Goal: Entertainment & Leisure: Browse casually

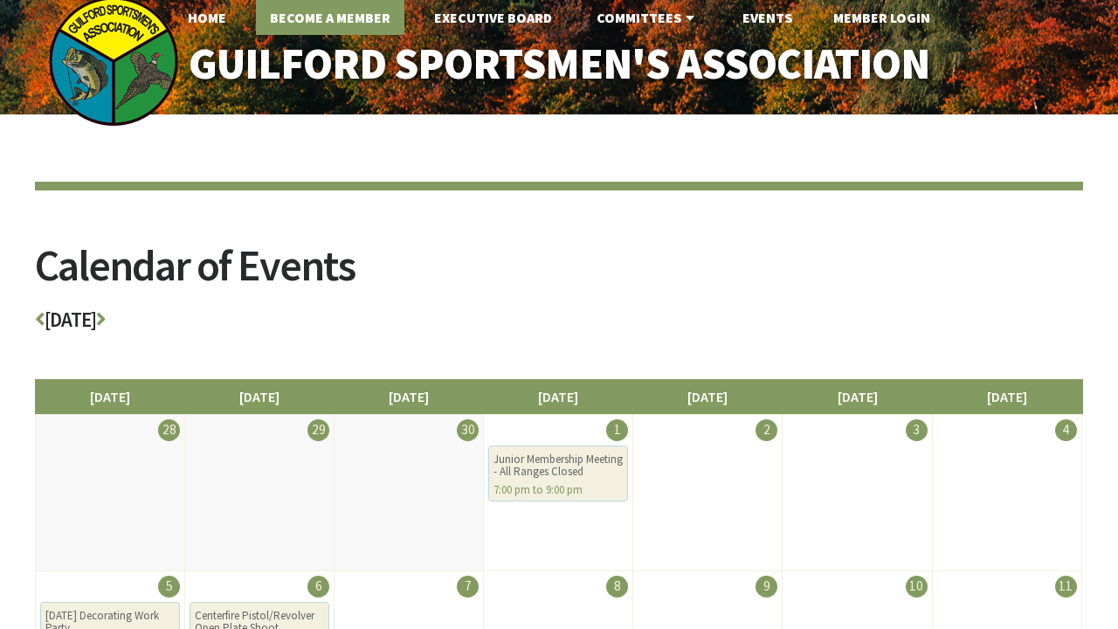
scroll to position [8, 0]
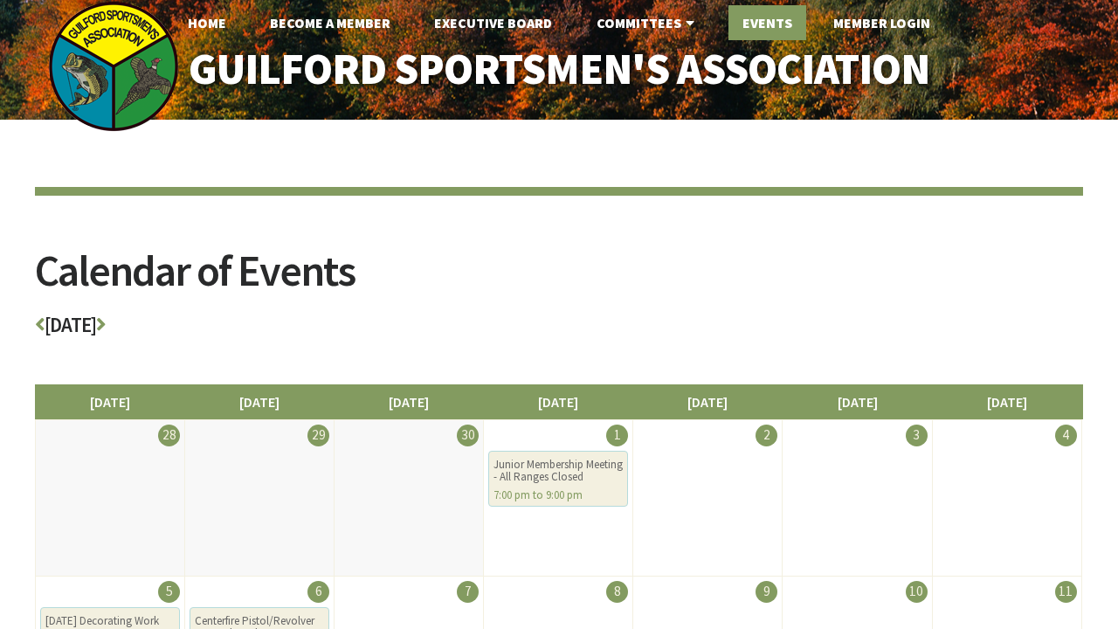
click at [771, 17] on link "Events" at bounding box center [768, 22] width 78 height 35
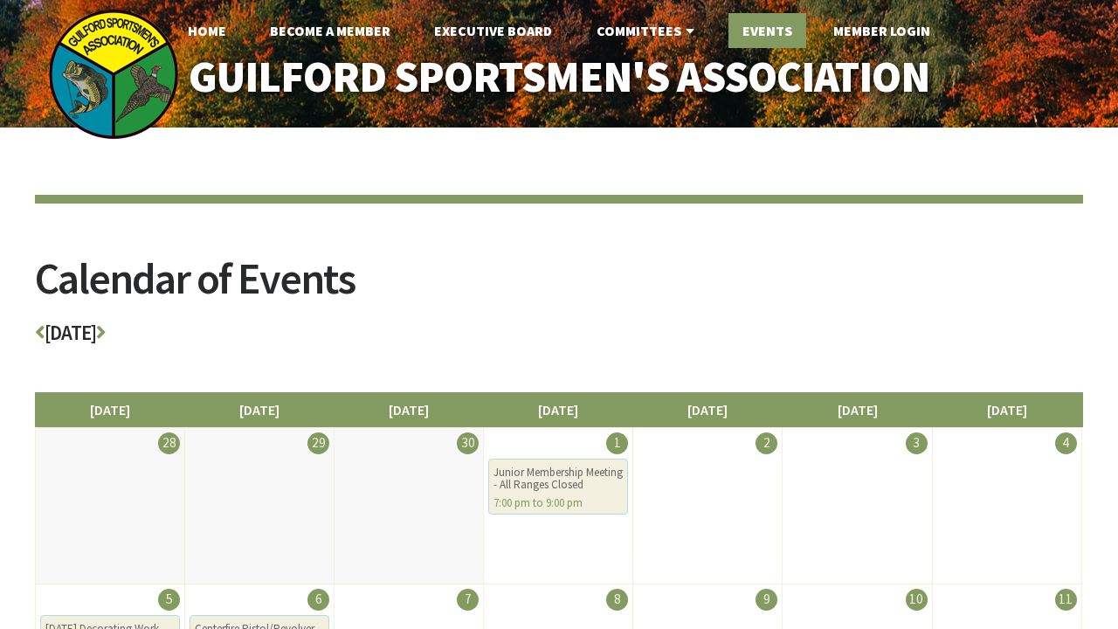
click at [775, 32] on link "Events" at bounding box center [768, 30] width 78 height 35
click at [207, 25] on link "Home" at bounding box center [207, 30] width 66 height 35
click at [209, 30] on link "Home" at bounding box center [207, 30] width 66 height 35
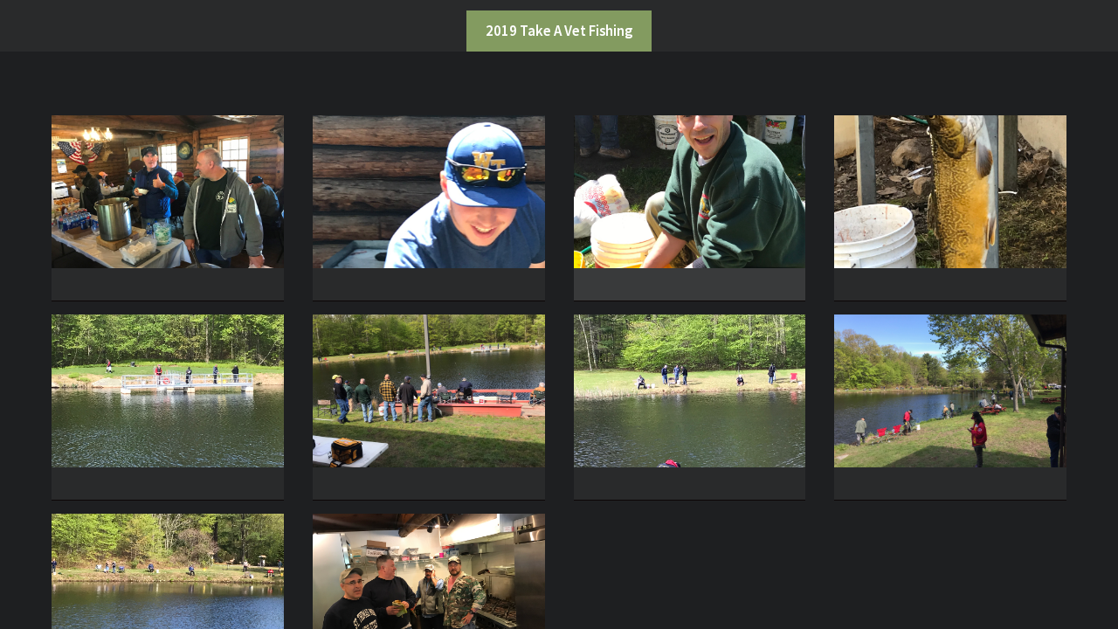
scroll to position [302, 0]
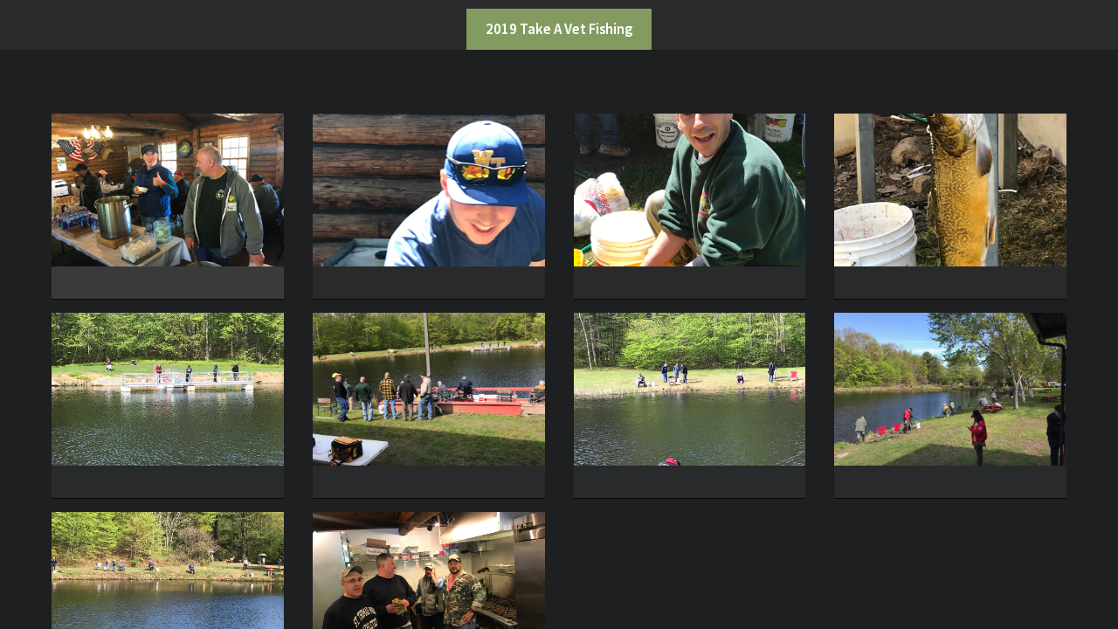
click at [245, 204] on img at bounding box center [168, 190] width 232 height 153
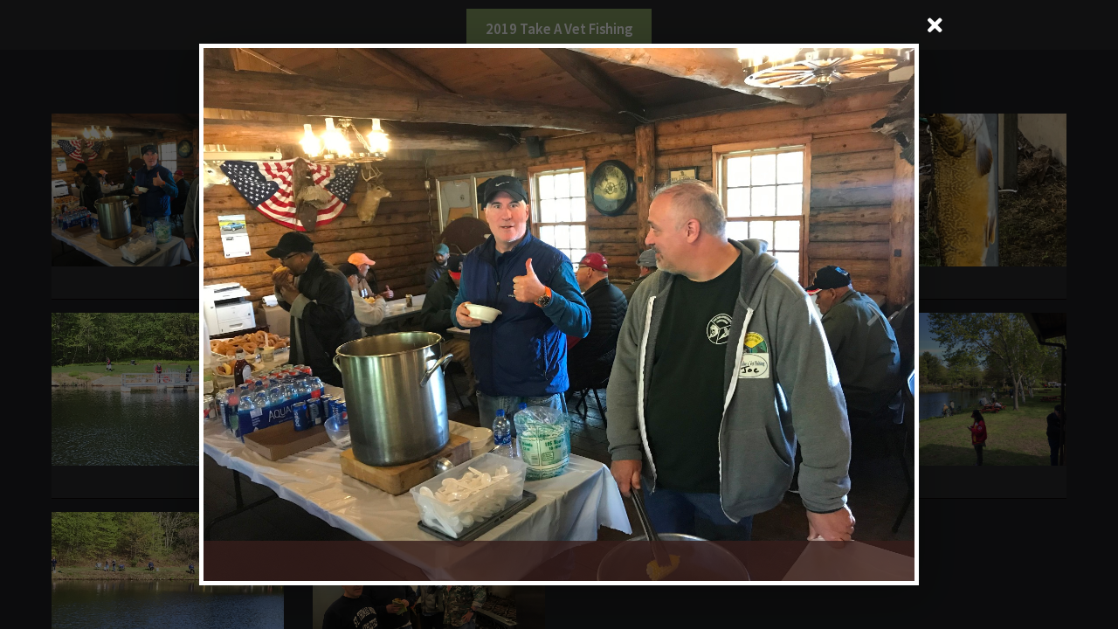
click at [936, 22] on span at bounding box center [936, 27] width 42 height 42
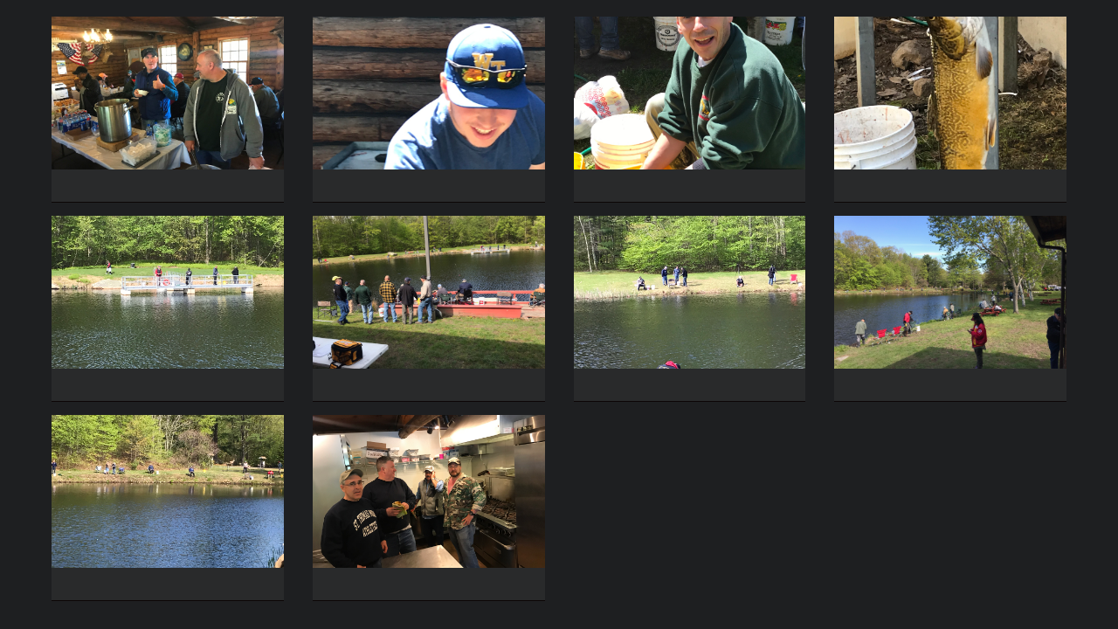
scroll to position [466, 0]
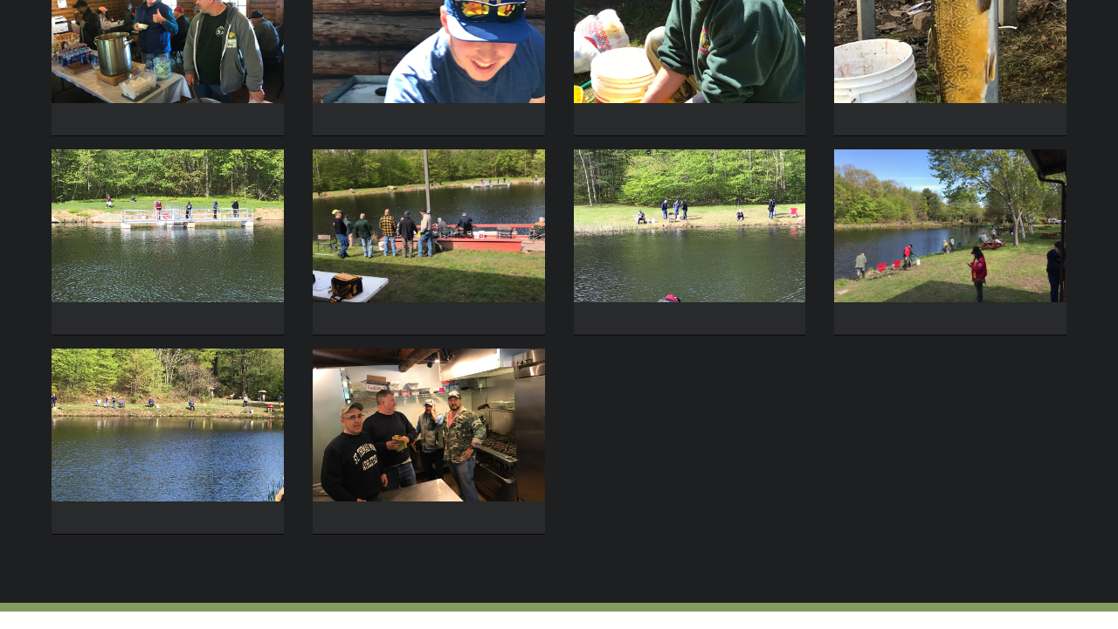
click at [447, 380] on img at bounding box center [429, 425] width 232 height 153
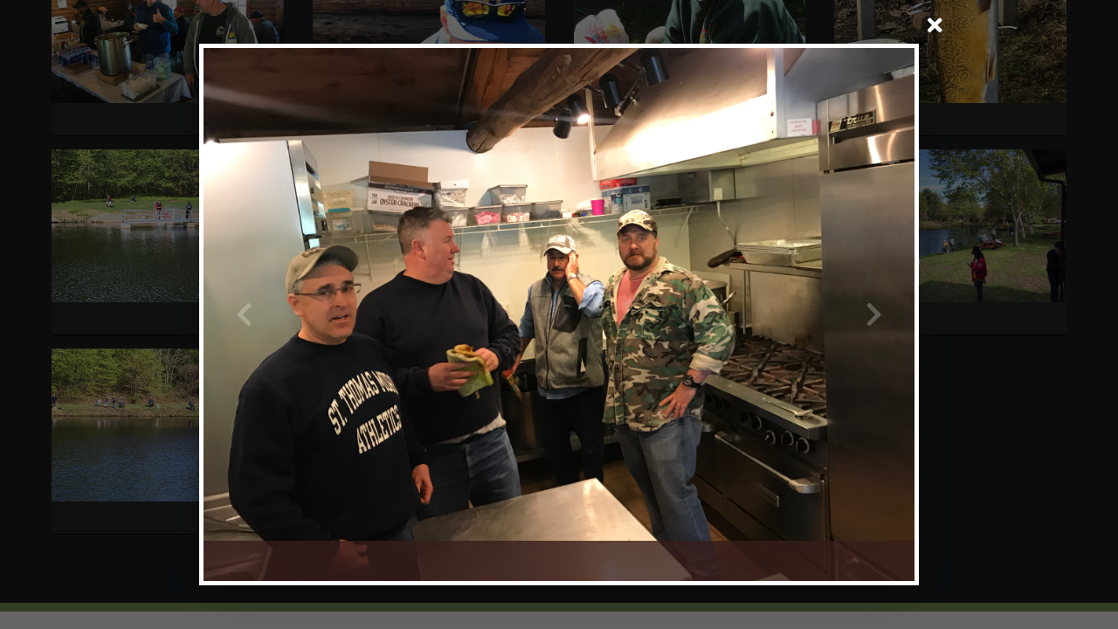
click at [872, 315] on div at bounding box center [737, 314] width 356 height 533
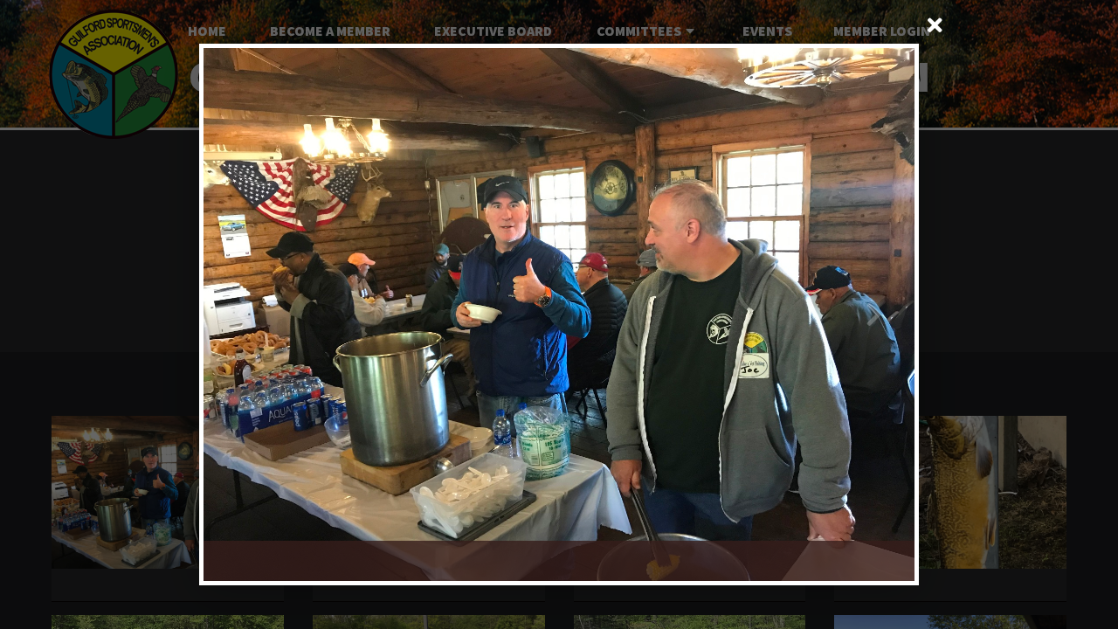
scroll to position [31, 0]
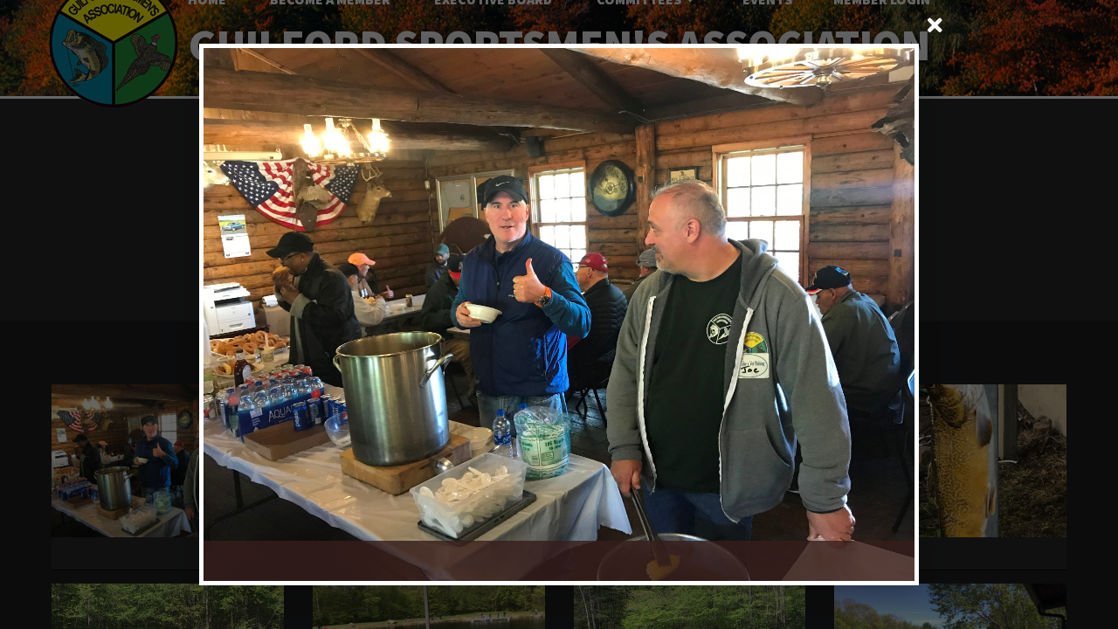
click at [937, 24] on span at bounding box center [936, 27] width 42 height 42
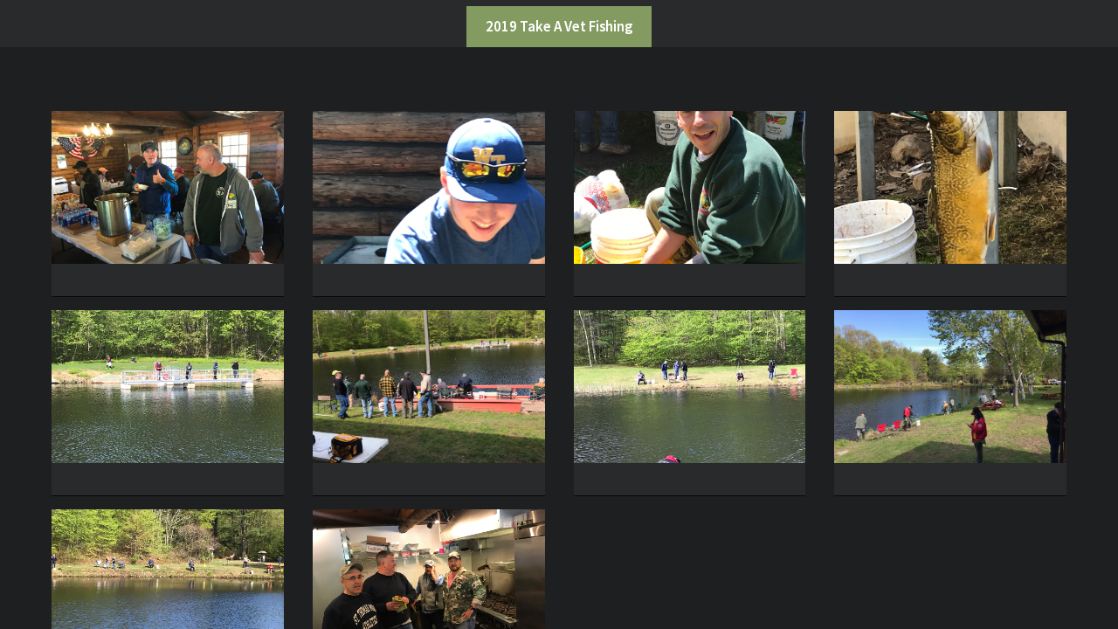
scroll to position [0, 0]
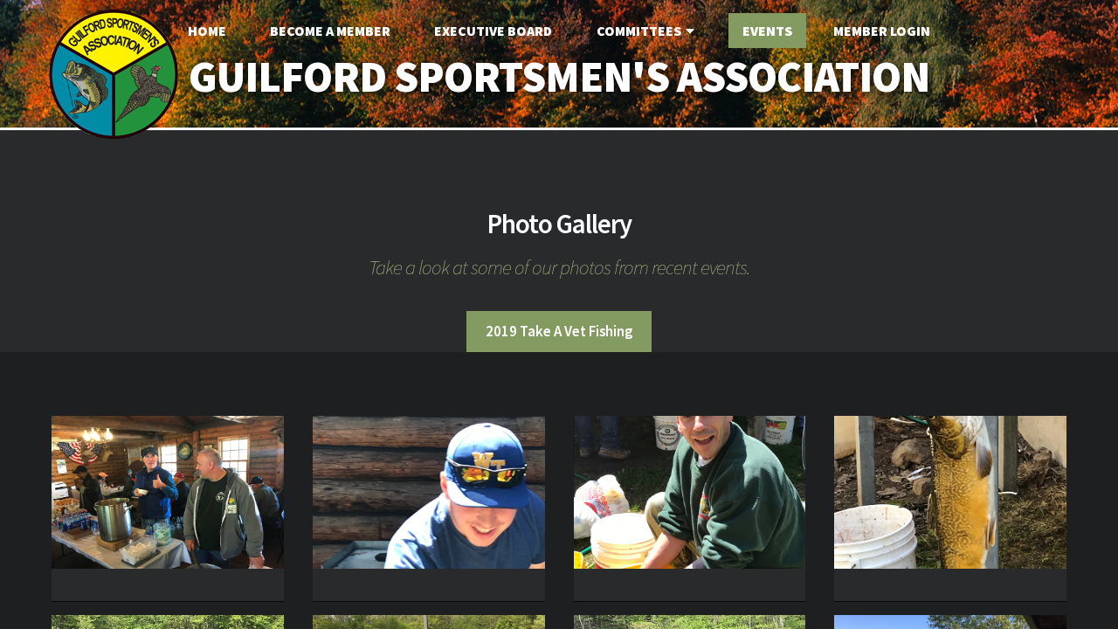
click at [760, 31] on link "Events" at bounding box center [768, 30] width 78 height 35
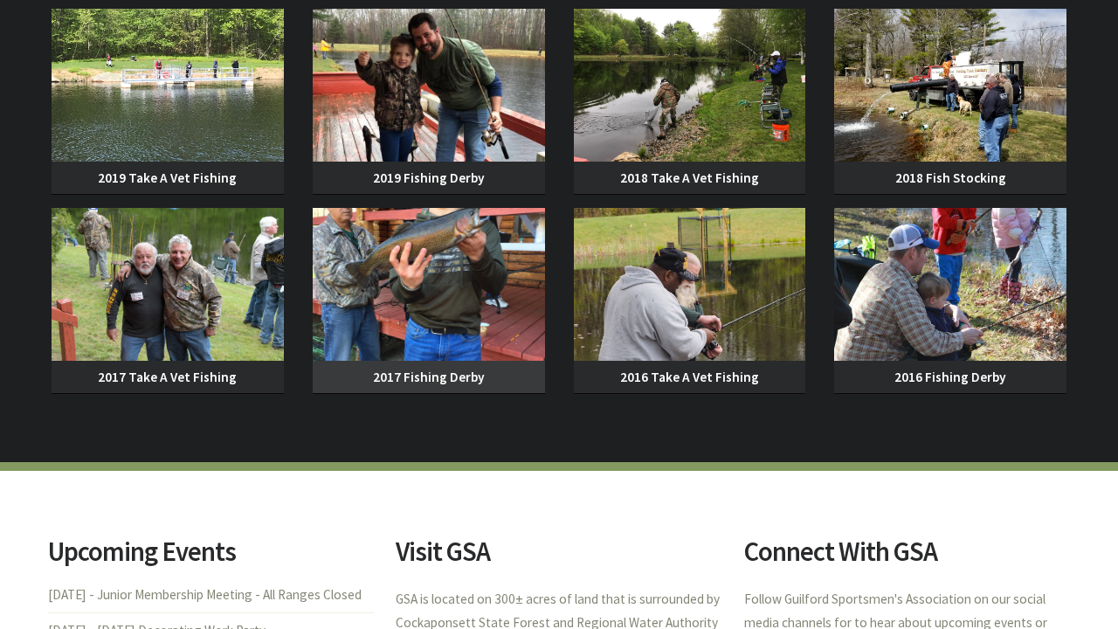
scroll to position [1839, 0]
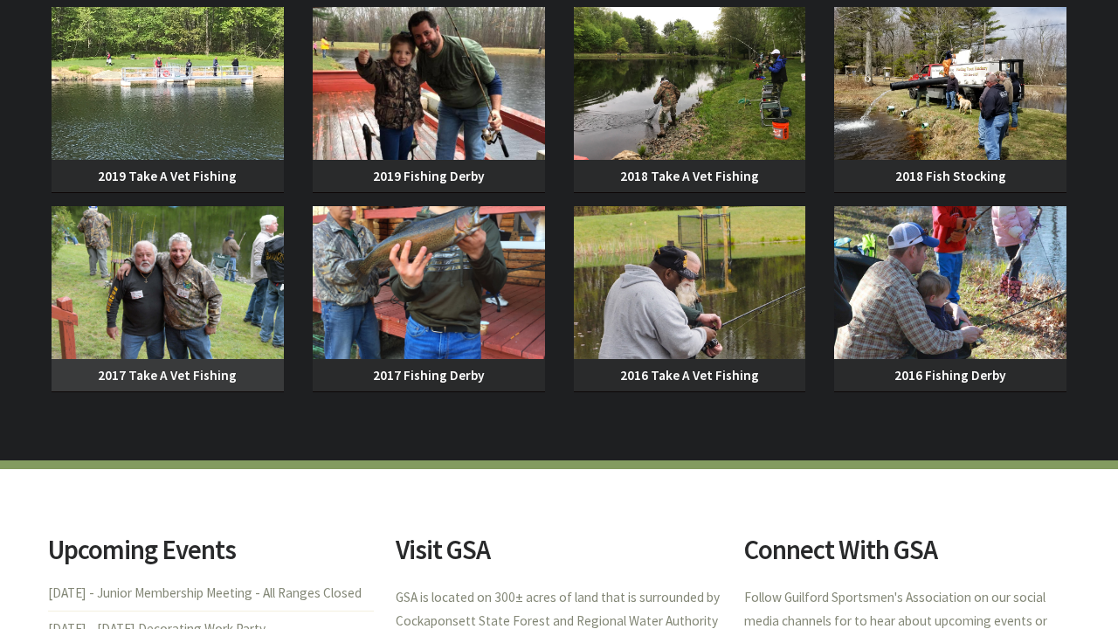
click at [219, 294] on img at bounding box center [168, 282] width 232 height 153
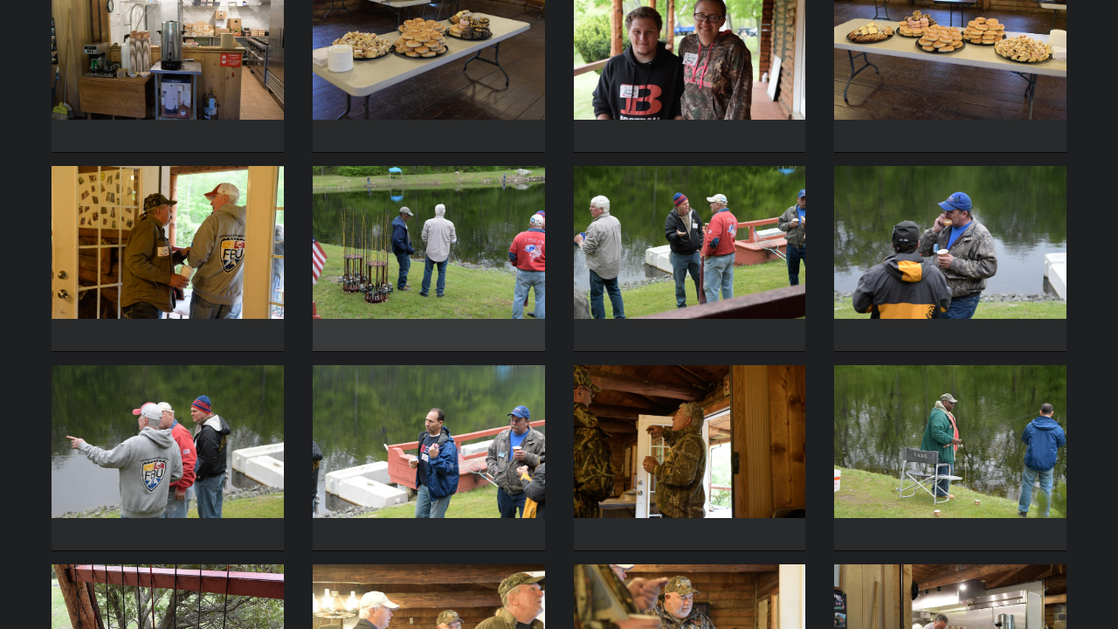
scroll to position [850, 0]
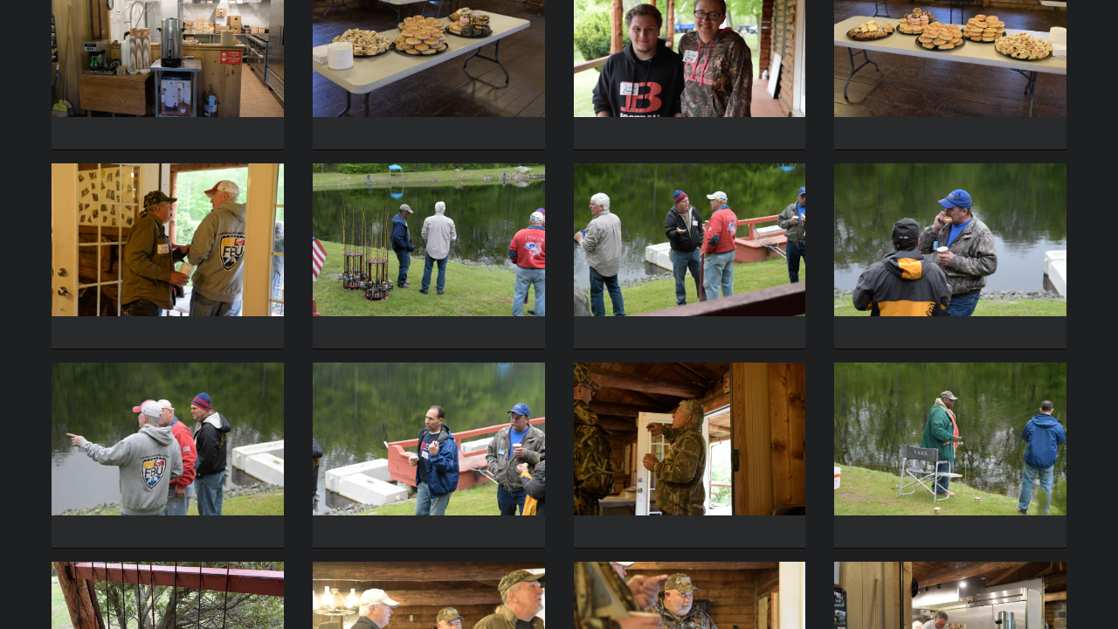
click at [219, 249] on img at bounding box center [168, 239] width 232 height 153
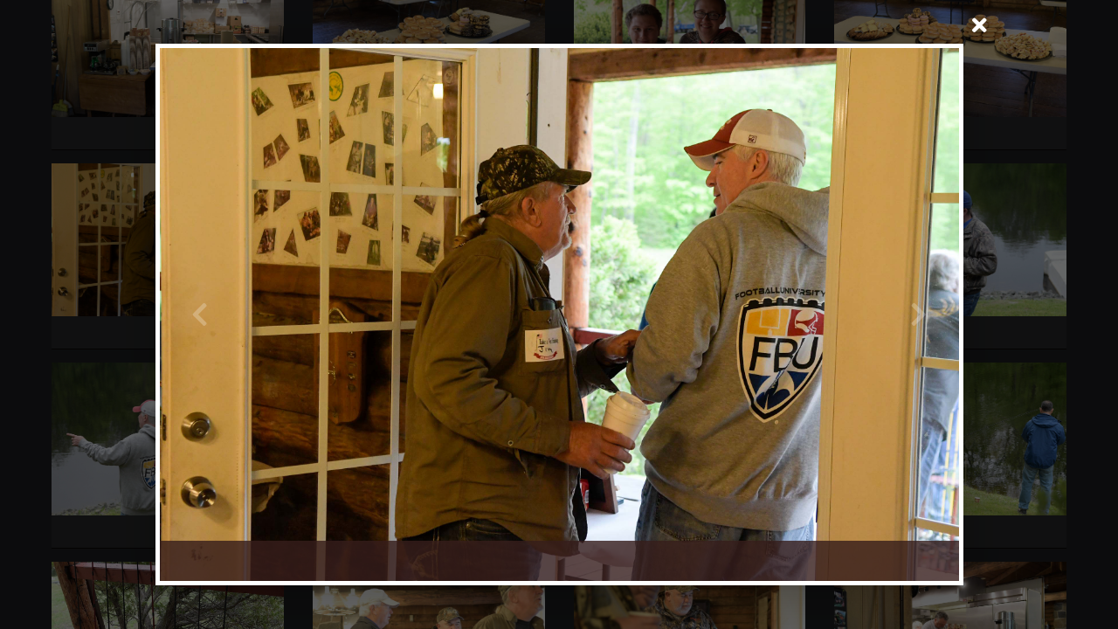
scroll to position [845, 0]
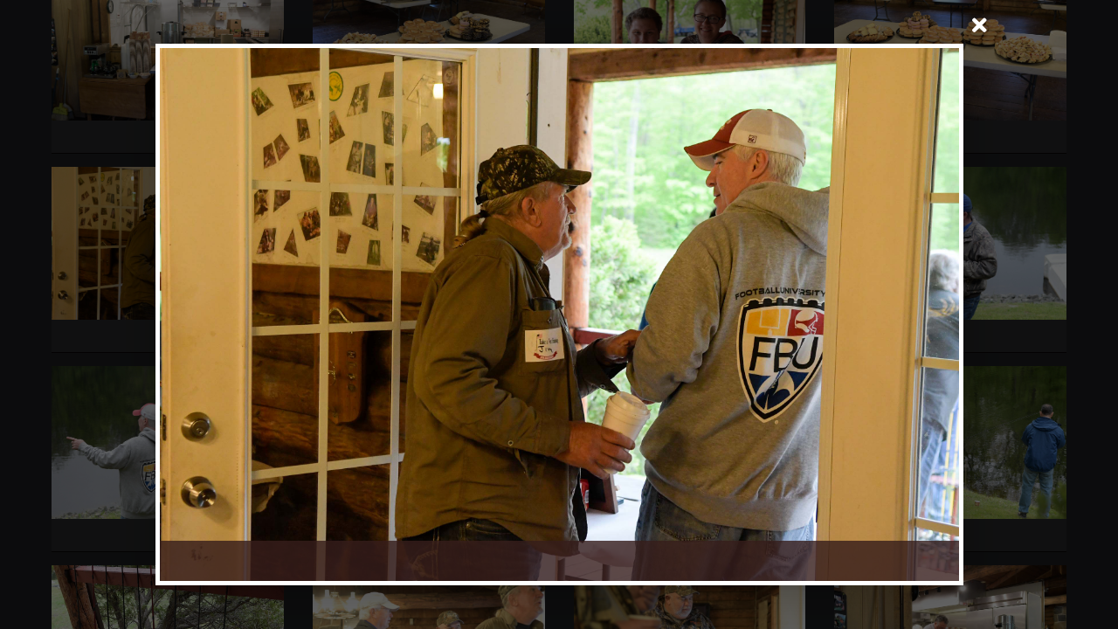
click at [975, 24] on span at bounding box center [980, 27] width 42 height 42
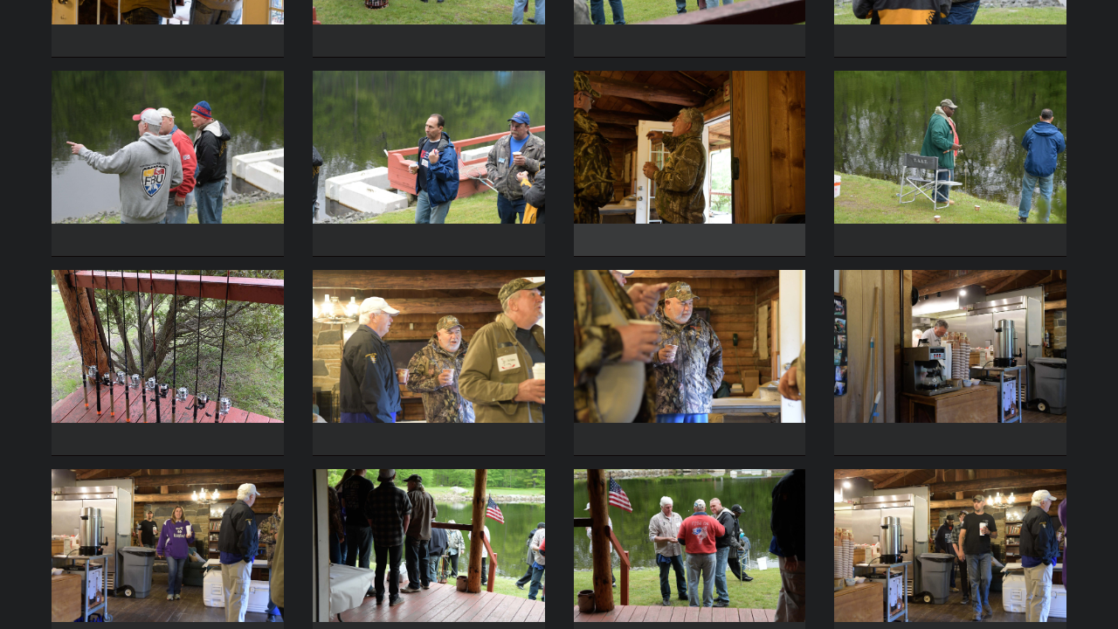
scroll to position [1152, 0]
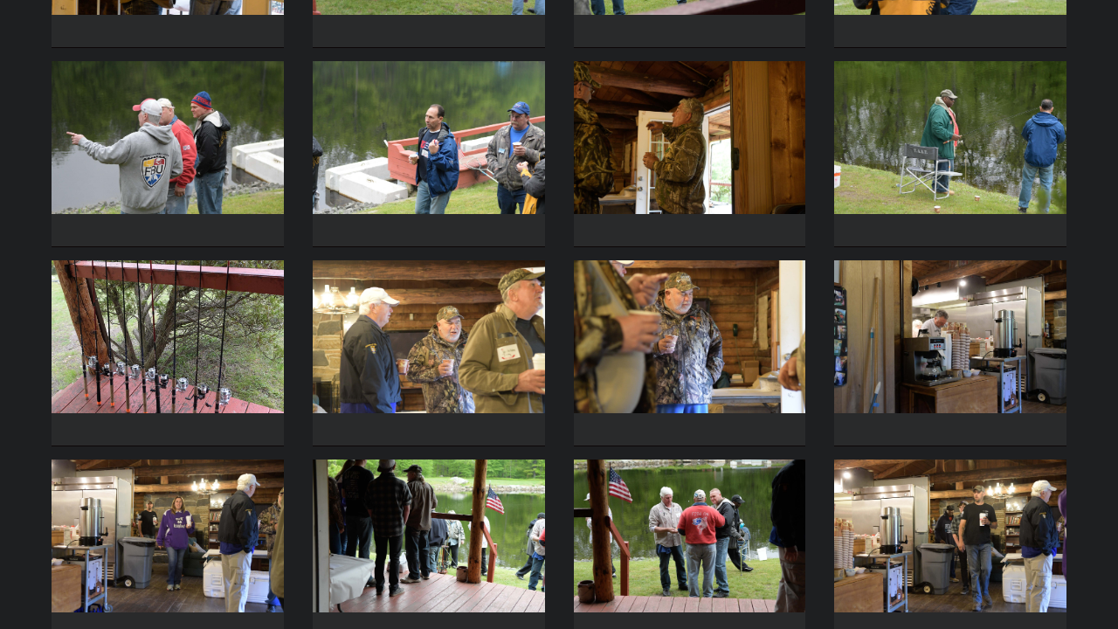
click at [454, 162] on img at bounding box center [429, 137] width 232 height 153
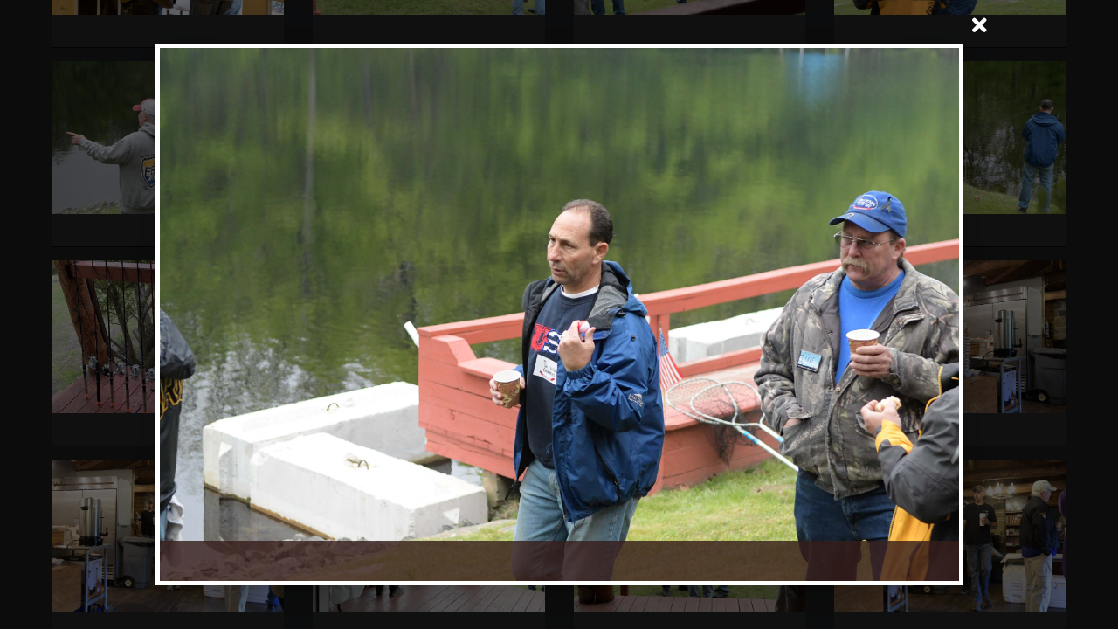
click at [985, 24] on span at bounding box center [980, 27] width 42 height 42
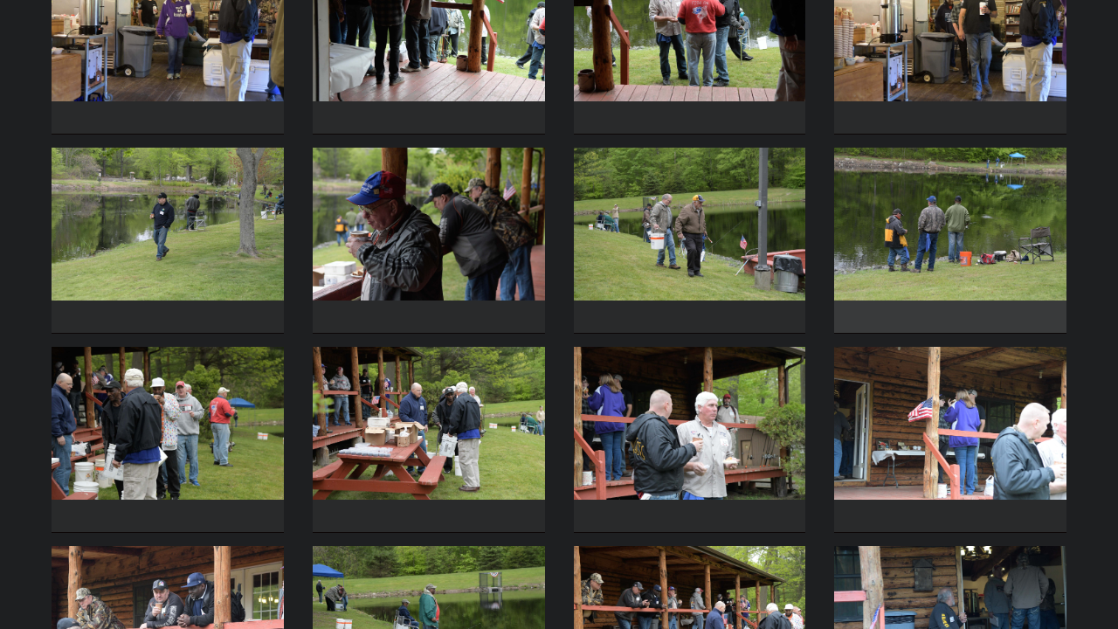
scroll to position [1668, 0]
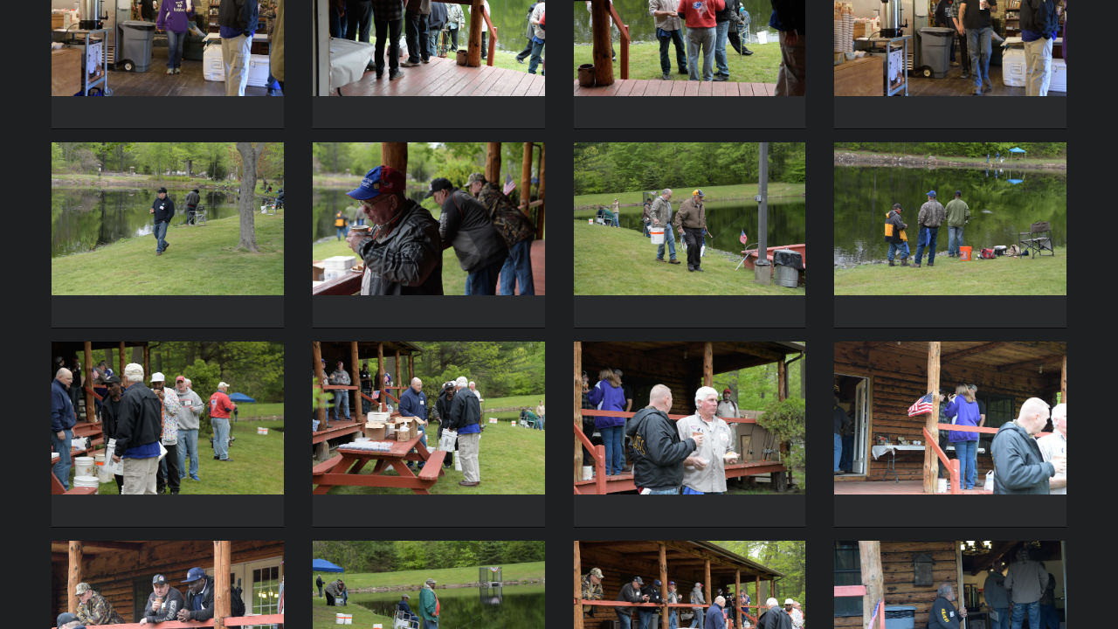
click at [386, 247] on img at bounding box center [429, 218] width 232 height 153
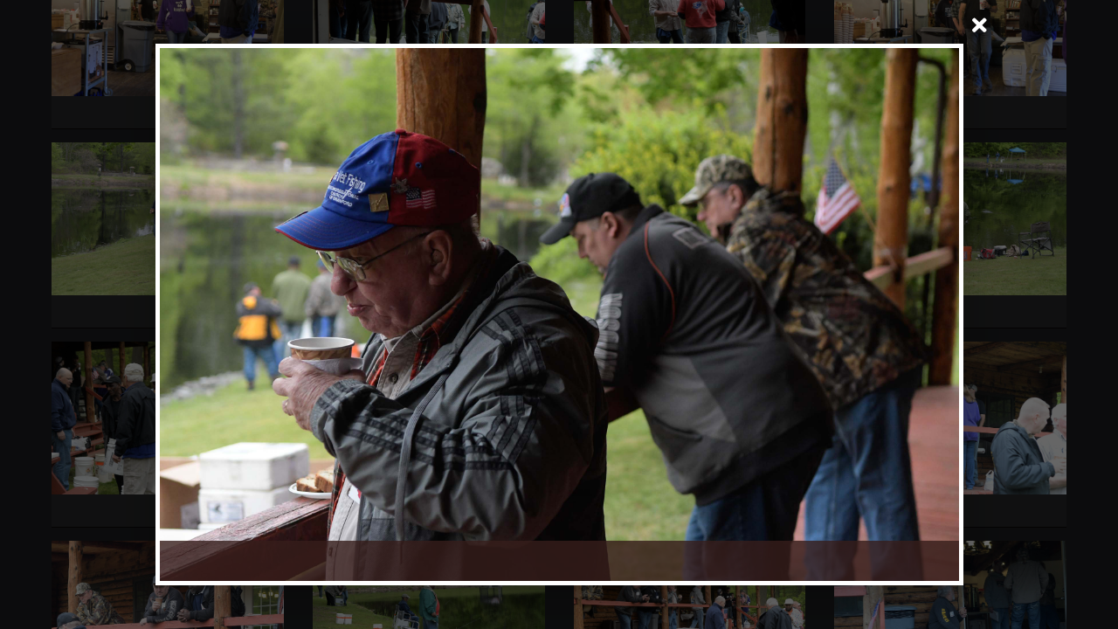
click at [984, 24] on span at bounding box center [980, 27] width 42 height 42
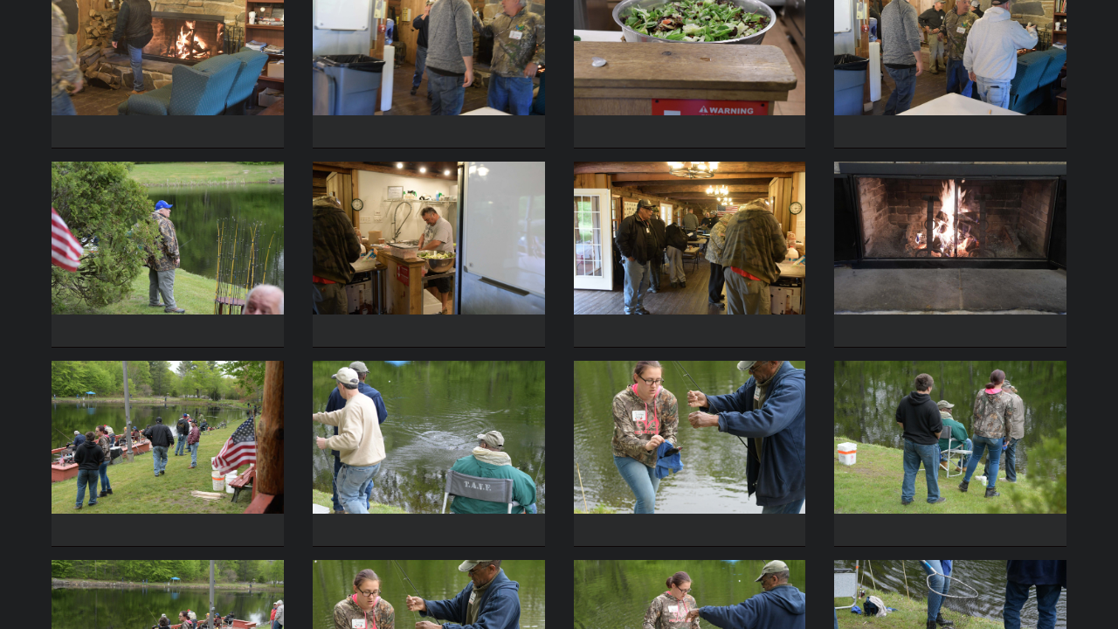
scroll to position [2852, 0]
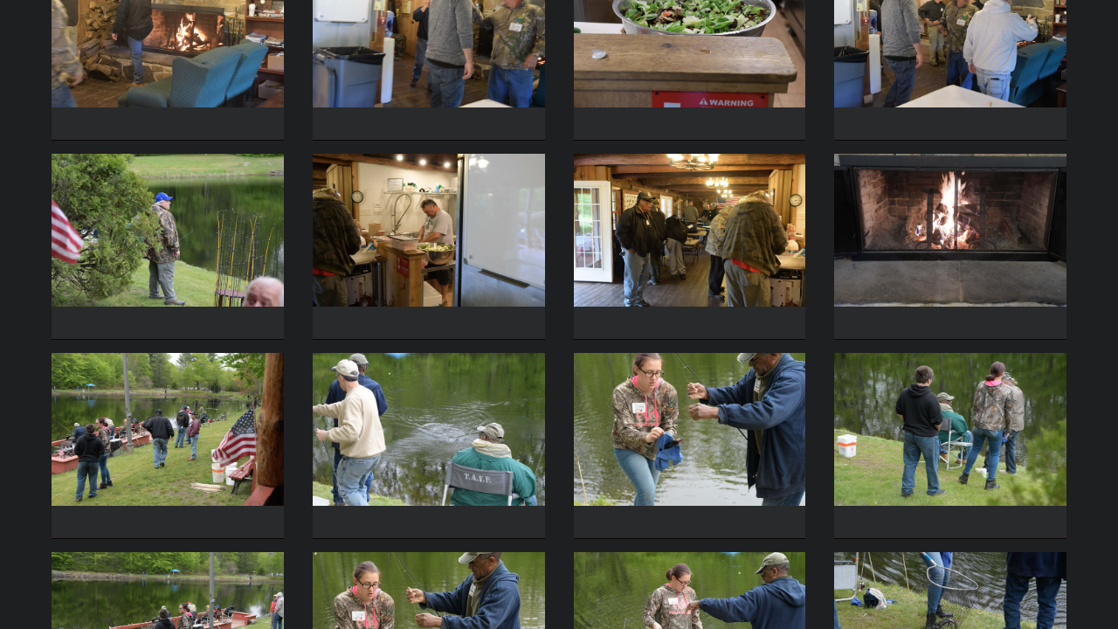
click at [718, 357] on img at bounding box center [690, 429] width 232 height 153
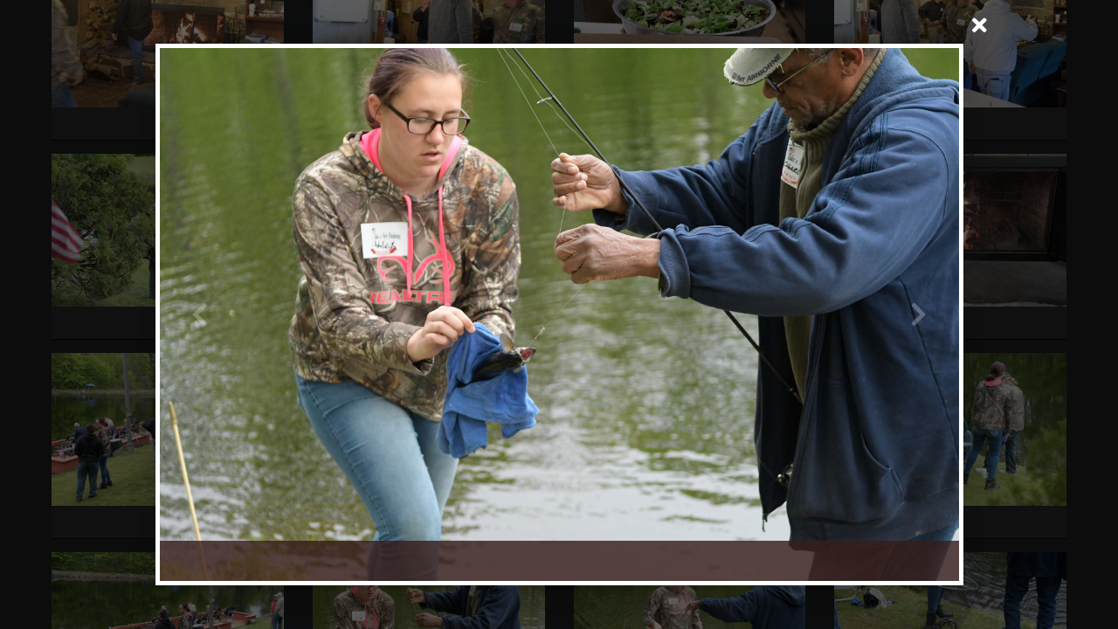
click at [986, 23] on span at bounding box center [980, 27] width 42 height 42
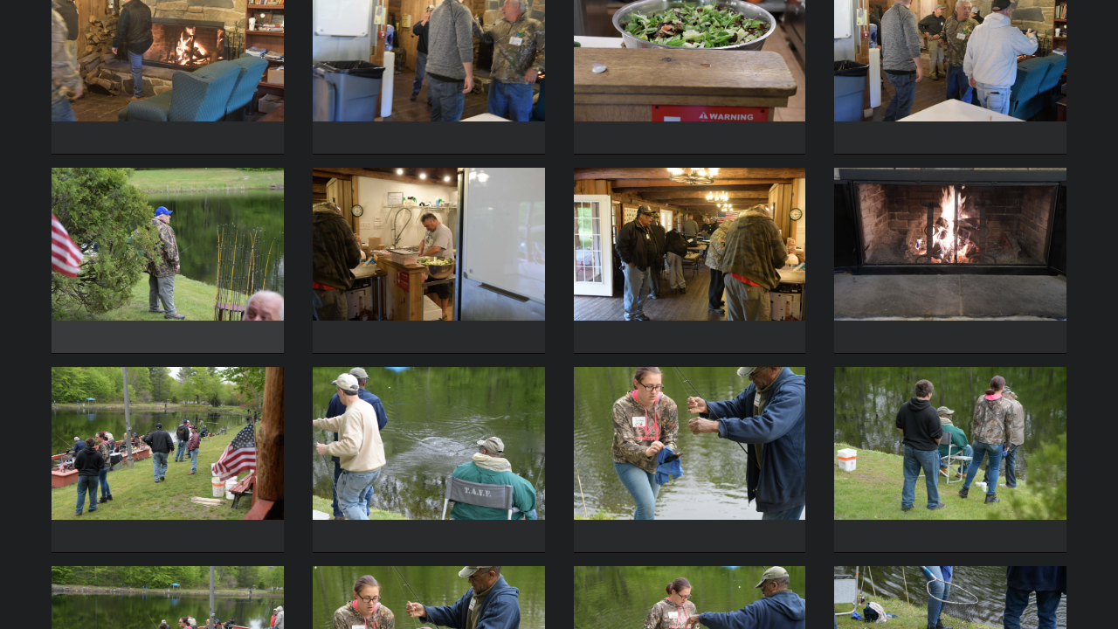
scroll to position [2843, 0]
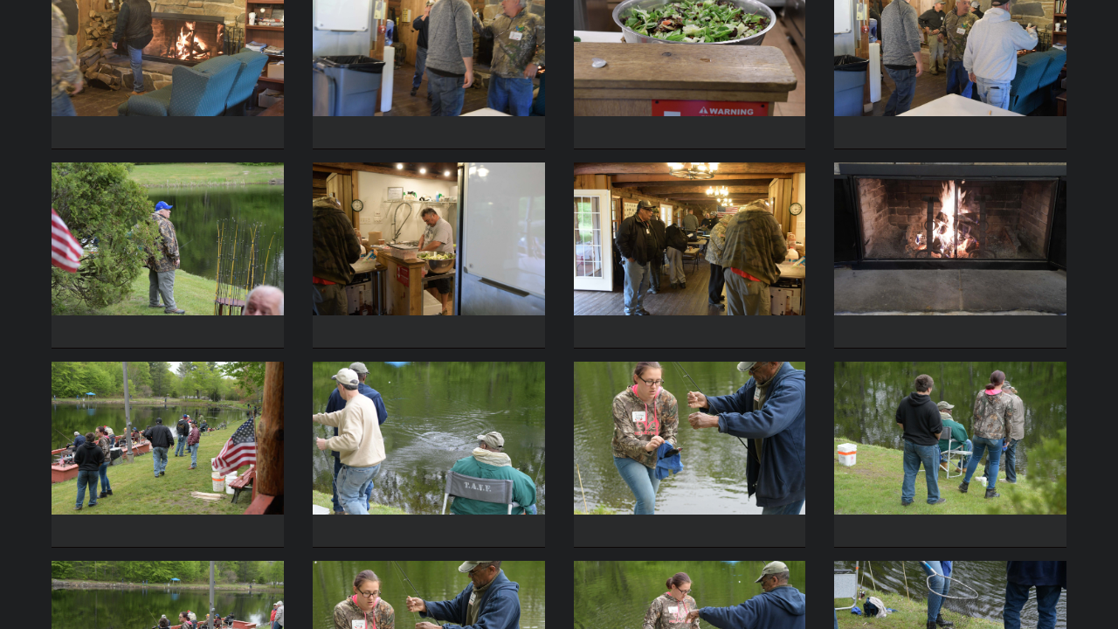
click at [715, 240] on img at bounding box center [690, 239] width 232 height 153
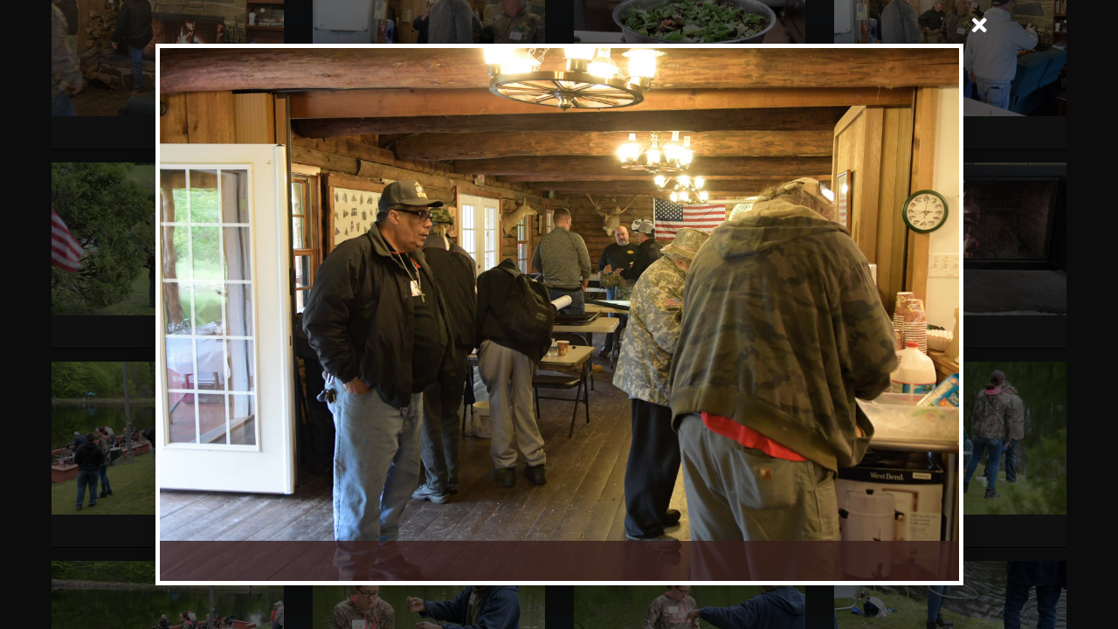
click at [986, 19] on span at bounding box center [980, 27] width 42 height 42
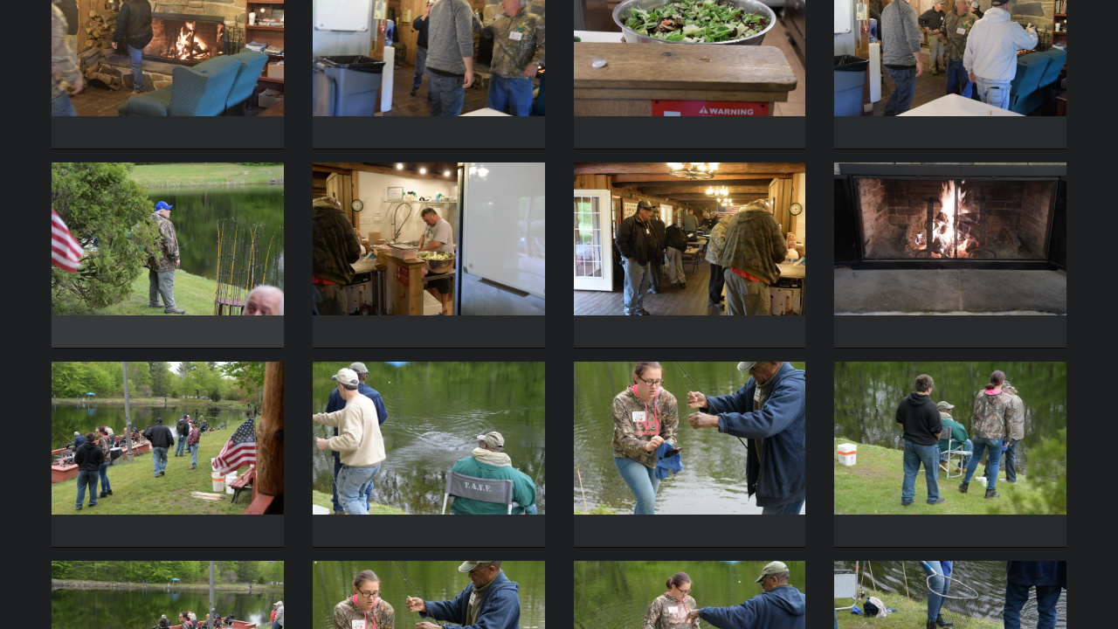
click at [240, 234] on img at bounding box center [168, 239] width 232 height 153
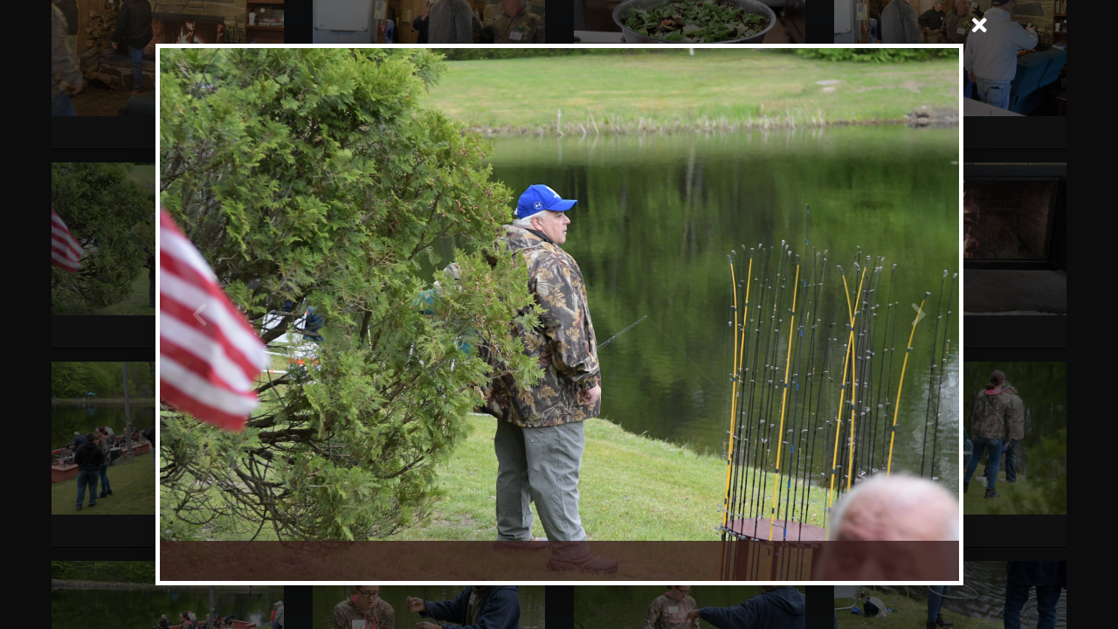
click at [981, 27] on span at bounding box center [980, 27] width 42 height 42
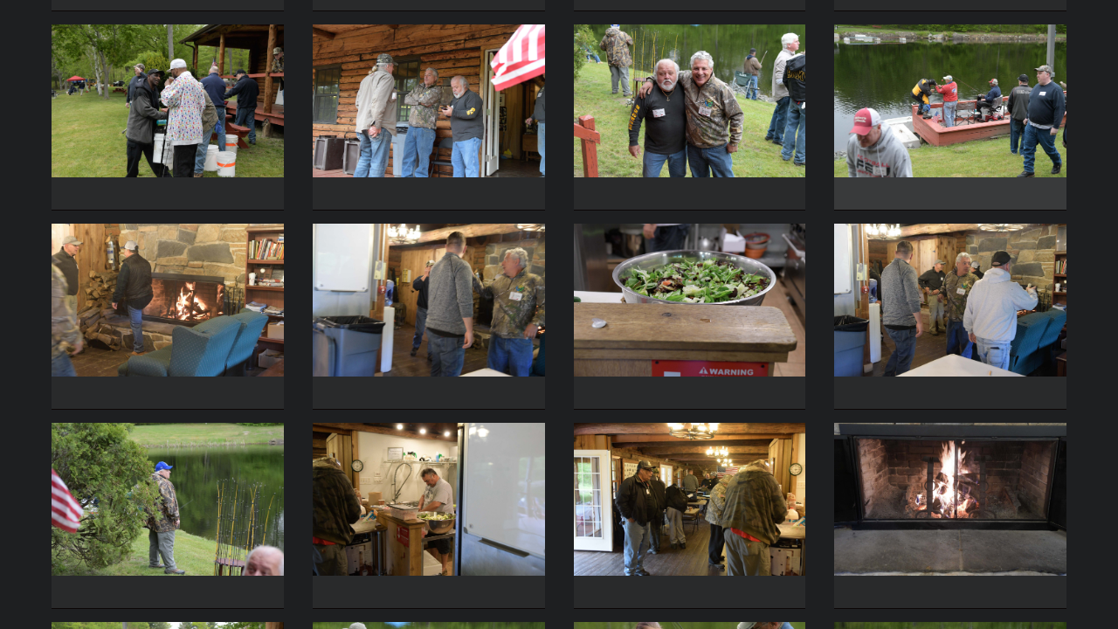
scroll to position [2593, 0]
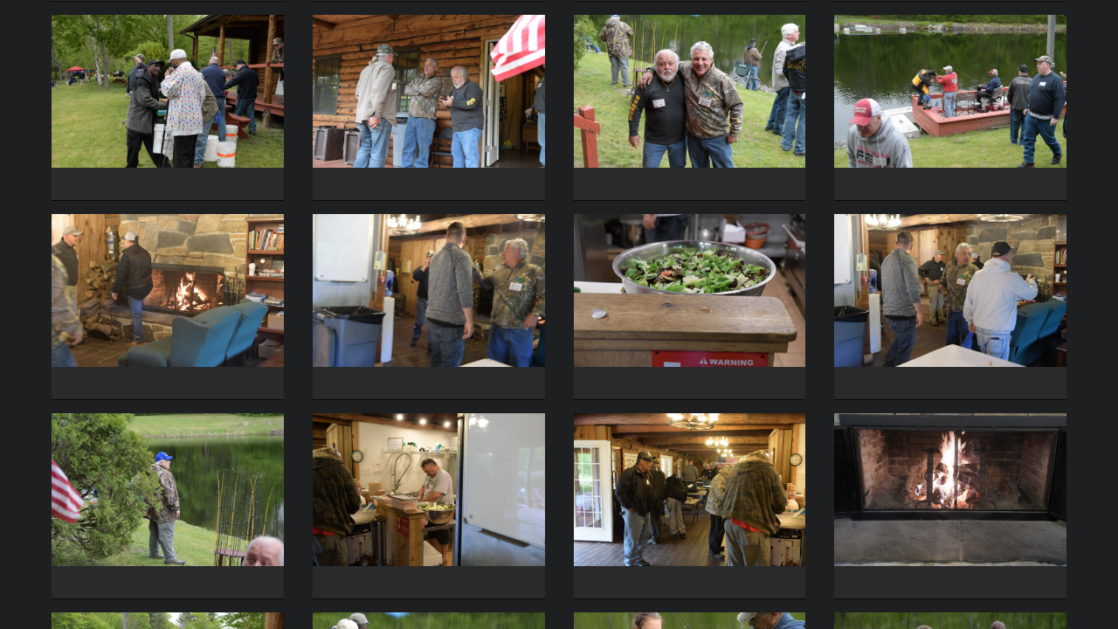
click at [905, 133] on img at bounding box center [951, 91] width 232 height 153
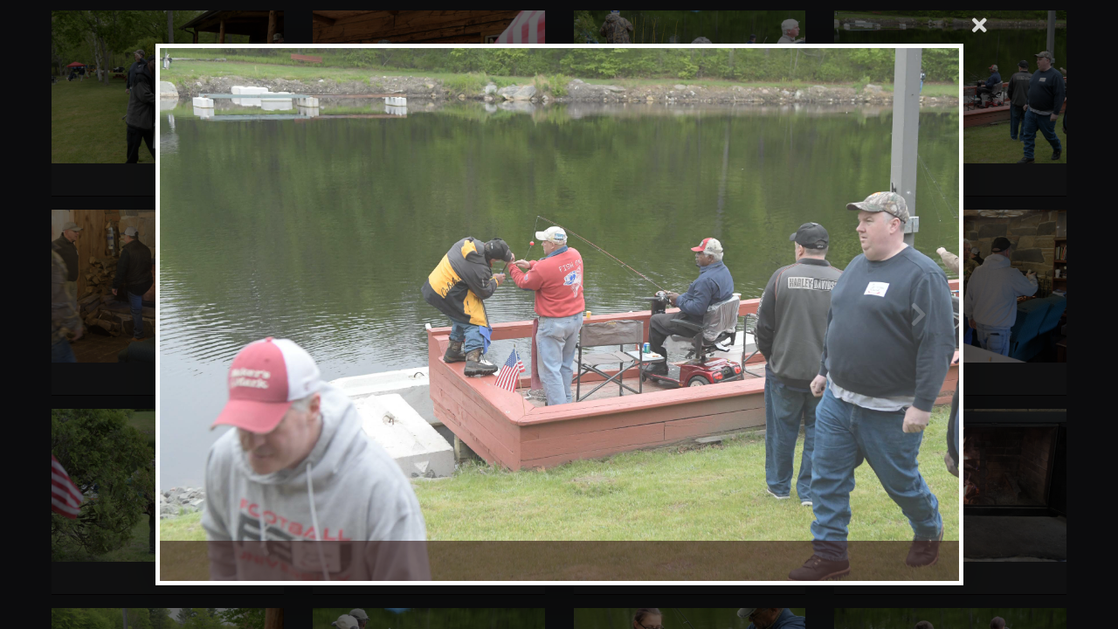
scroll to position [2599, 0]
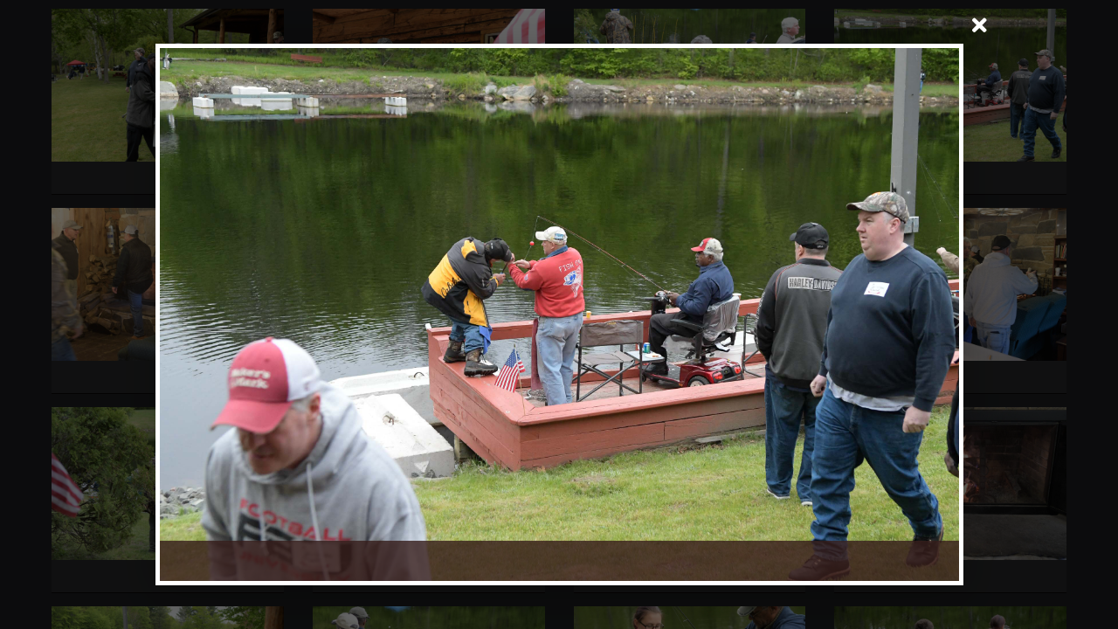
click at [982, 25] on span at bounding box center [980, 27] width 42 height 42
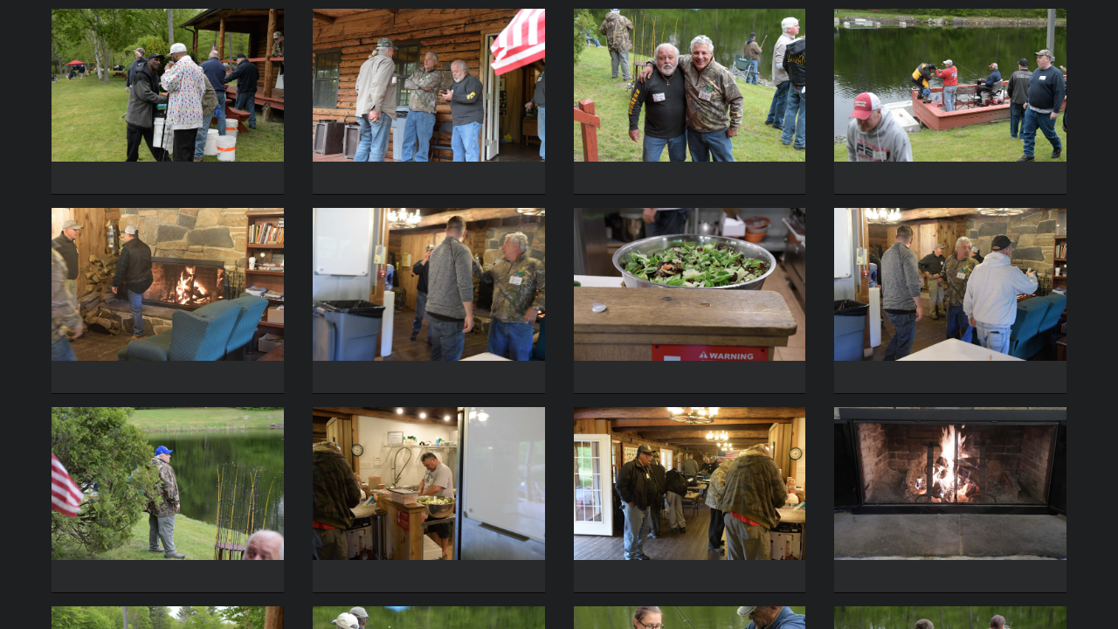
click at [515, 102] on img at bounding box center [429, 85] width 232 height 153
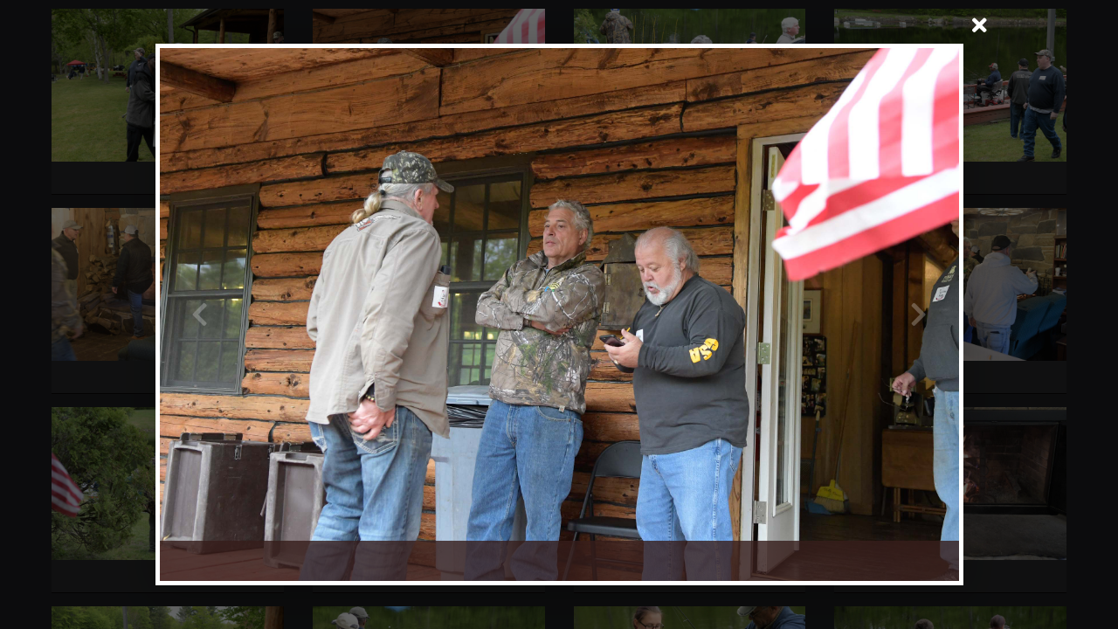
click at [982, 27] on span at bounding box center [980, 27] width 42 height 42
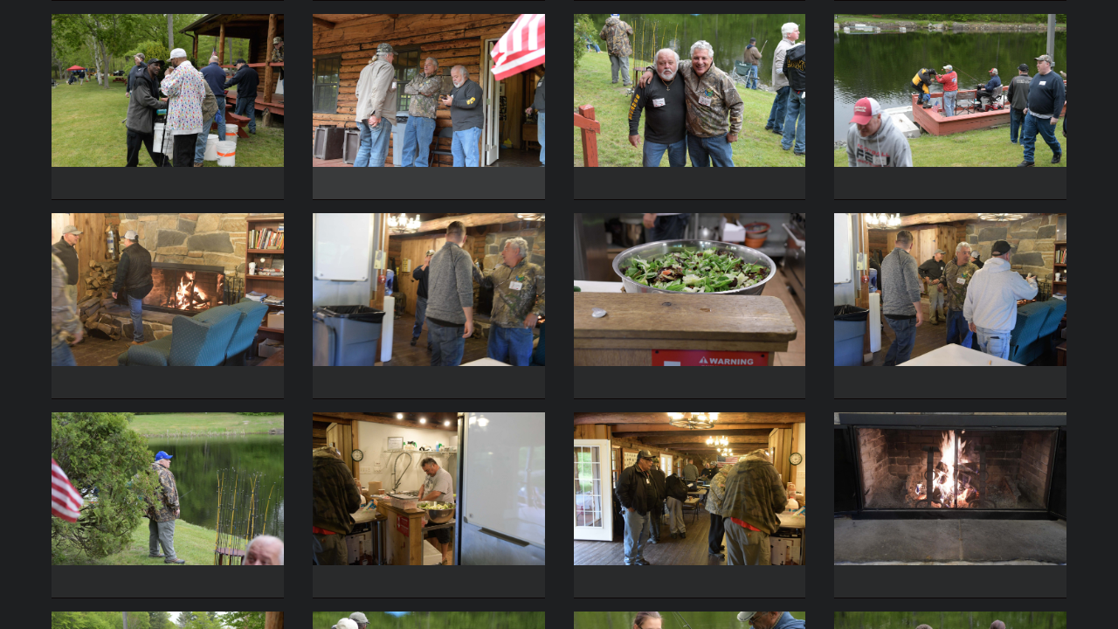
scroll to position [2591, 0]
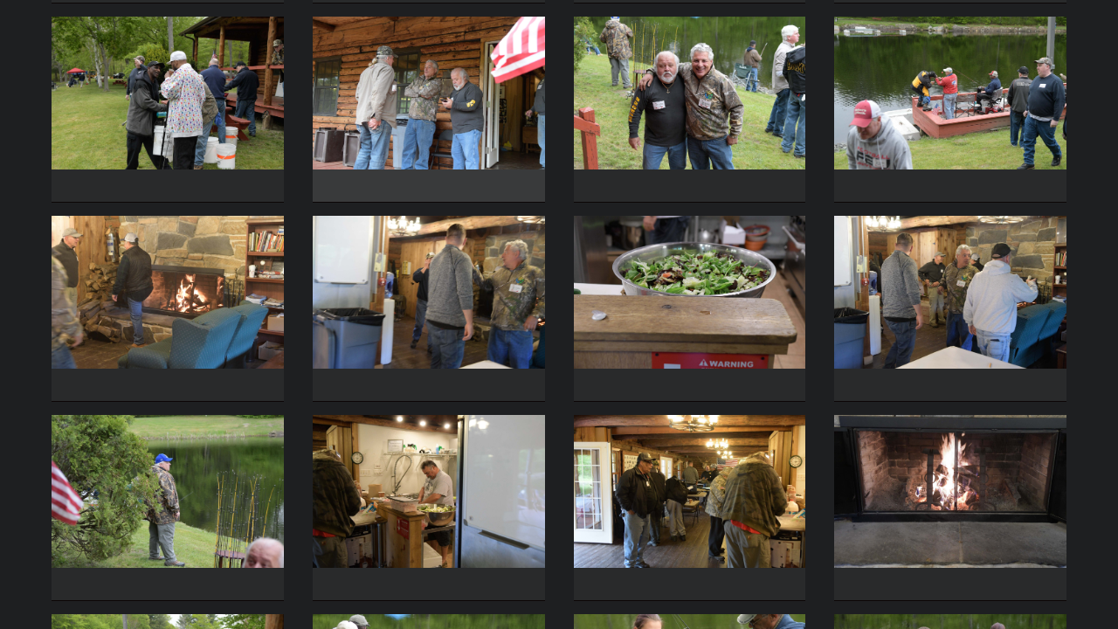
click at [470, 129] on img at bounding box center [429, 93] width 232 height 153
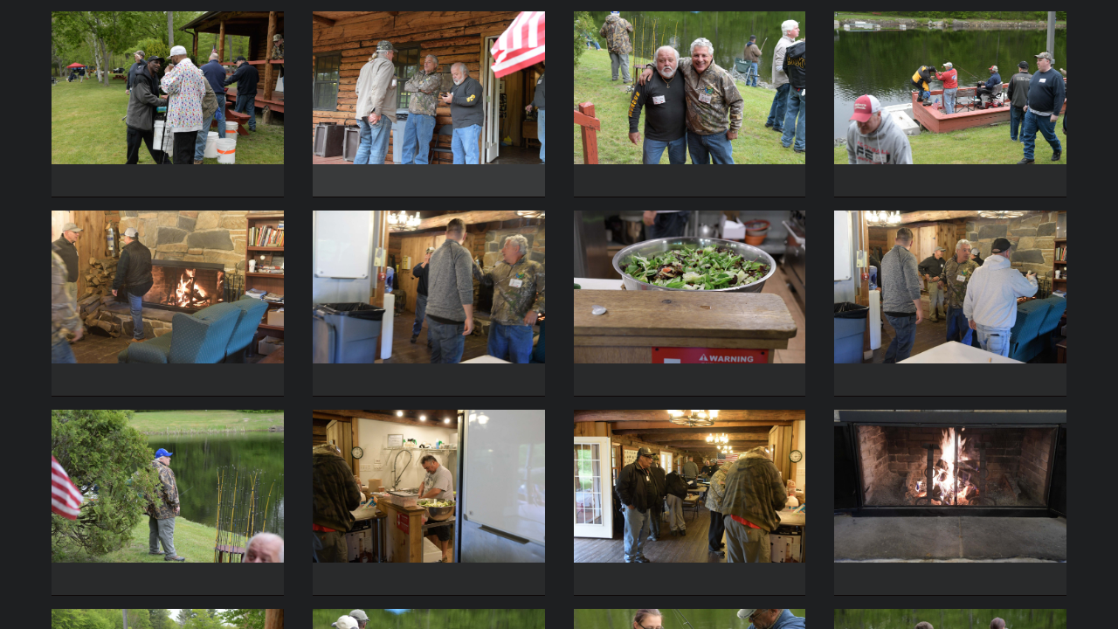
scroll to position [2600, 0]
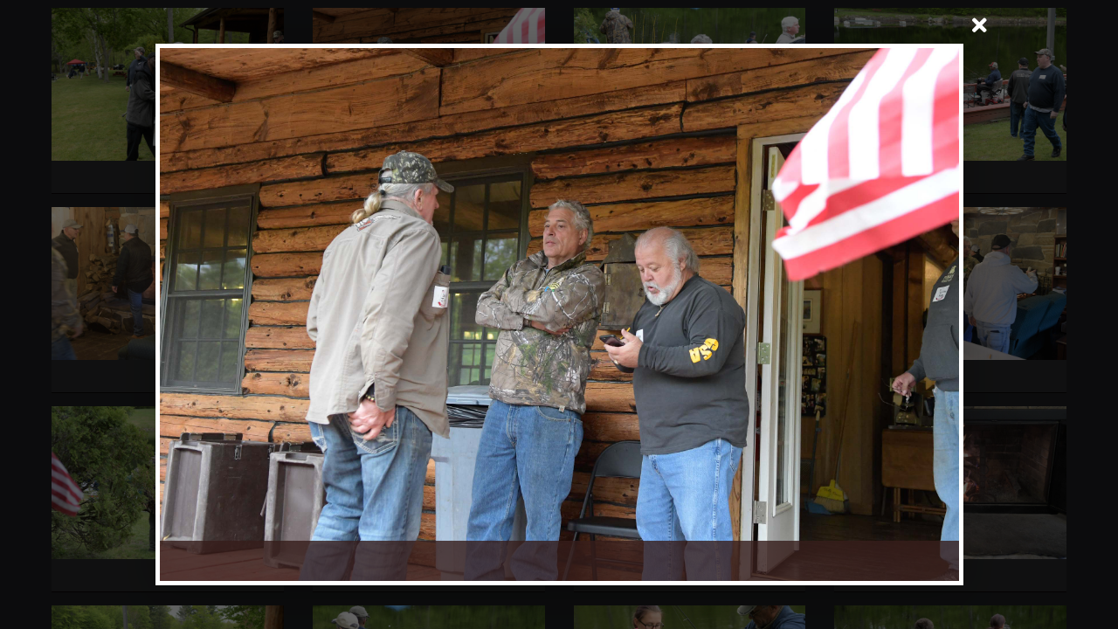
click at [980, 26] on span at bounding box center [980, 27] width 42 height 42
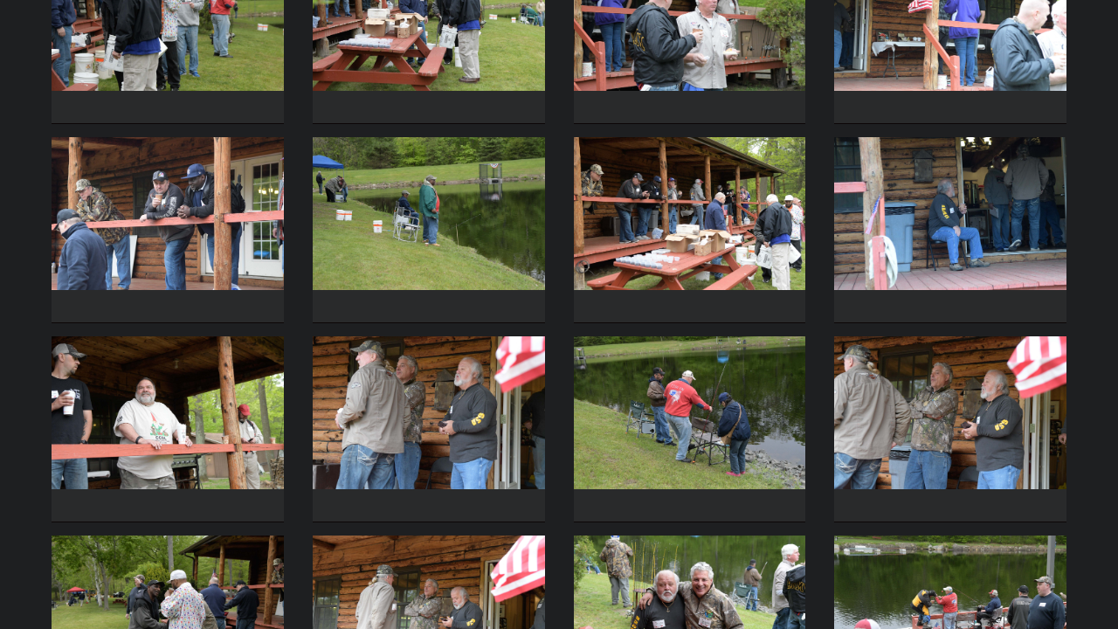
scroll to position [2068, 0]
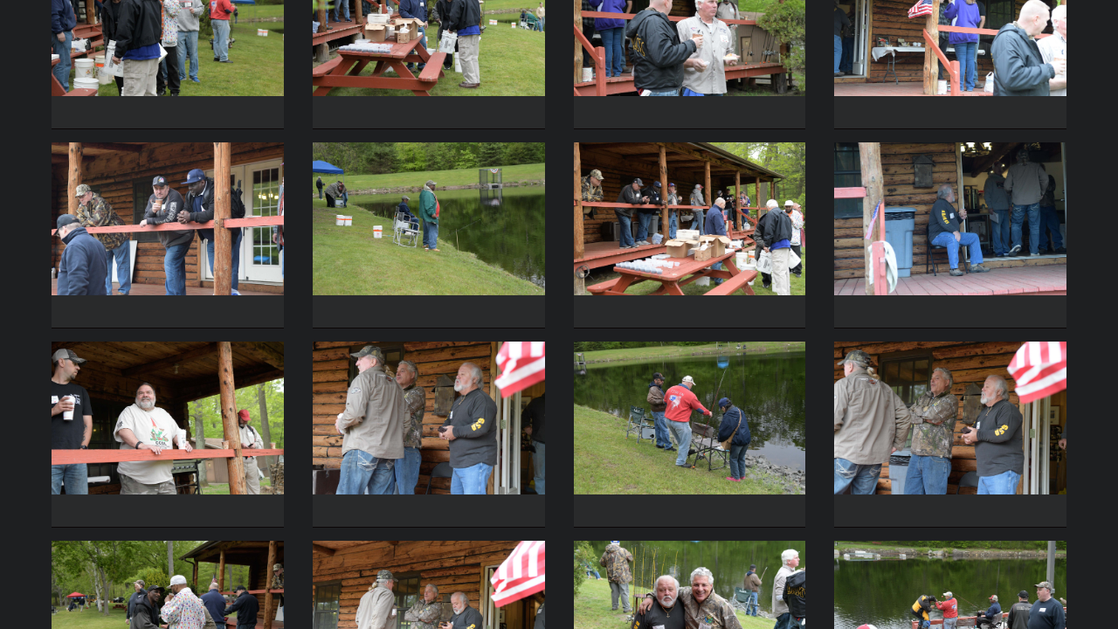
click at [741, 204] on img at bounding box center [690, 218] width 232 height 153
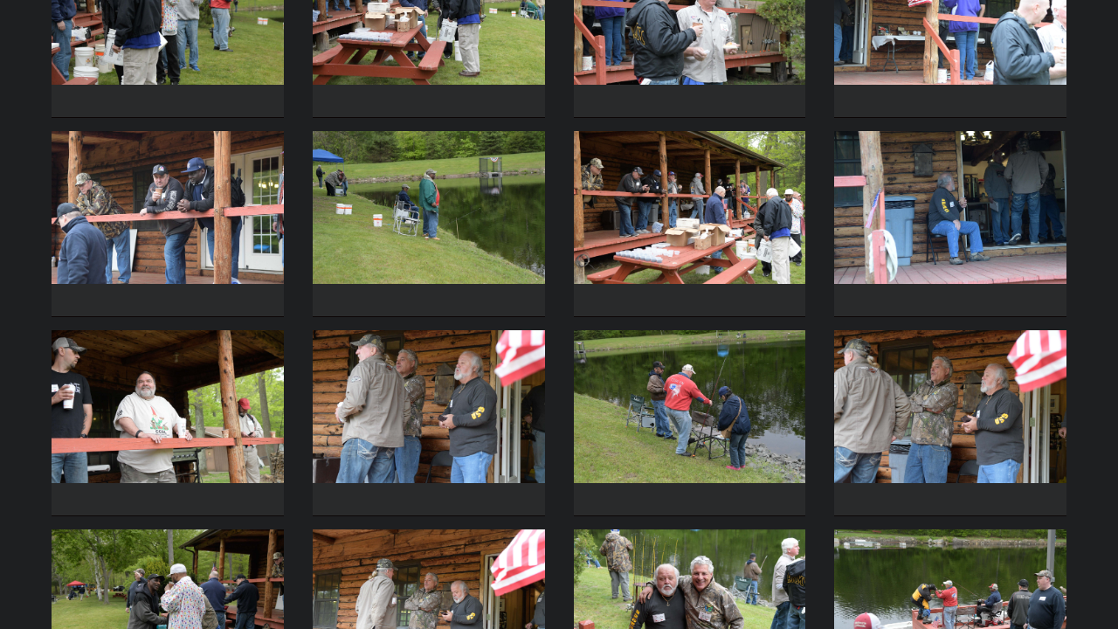
scroll to position [2087, 0]
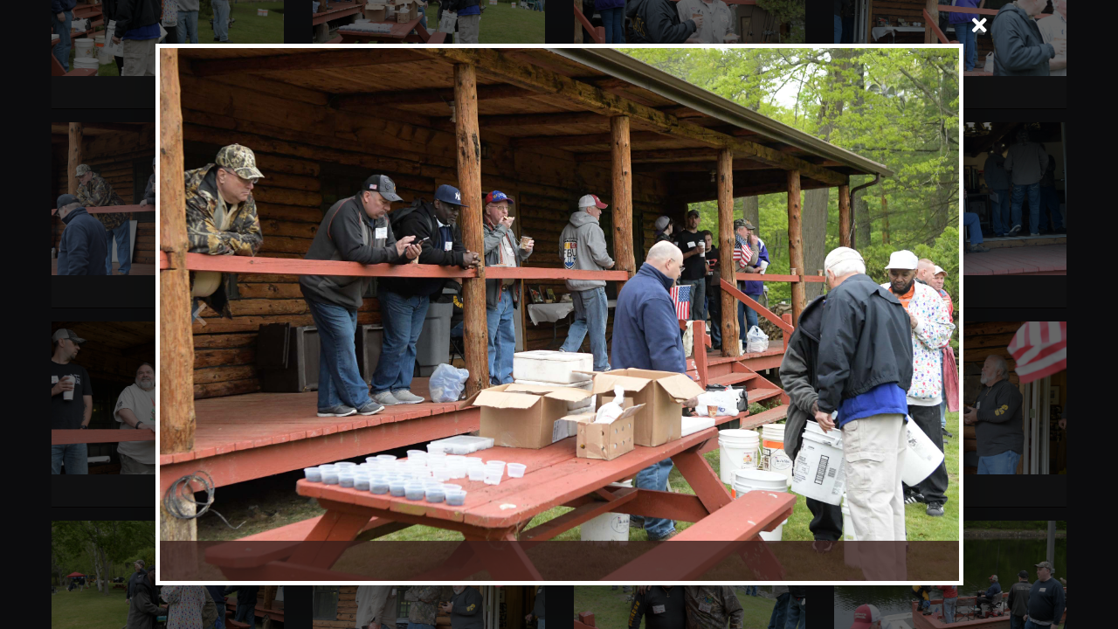
click at [977, 24] on span at bounding box center [980, 27] width 42 height 42
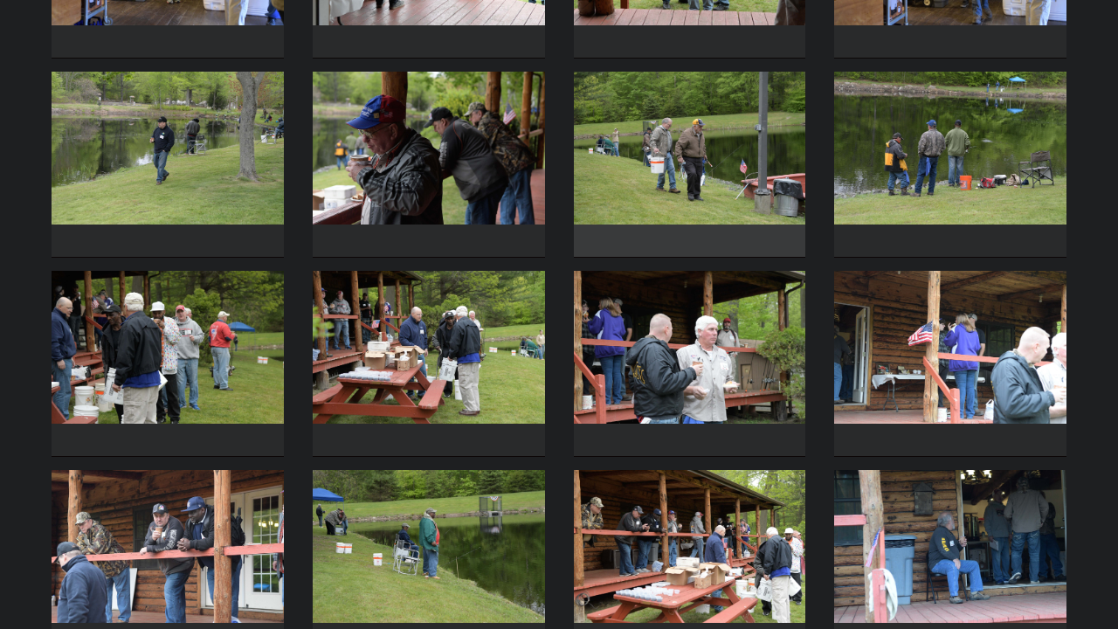
scroll to position [1744, 0]
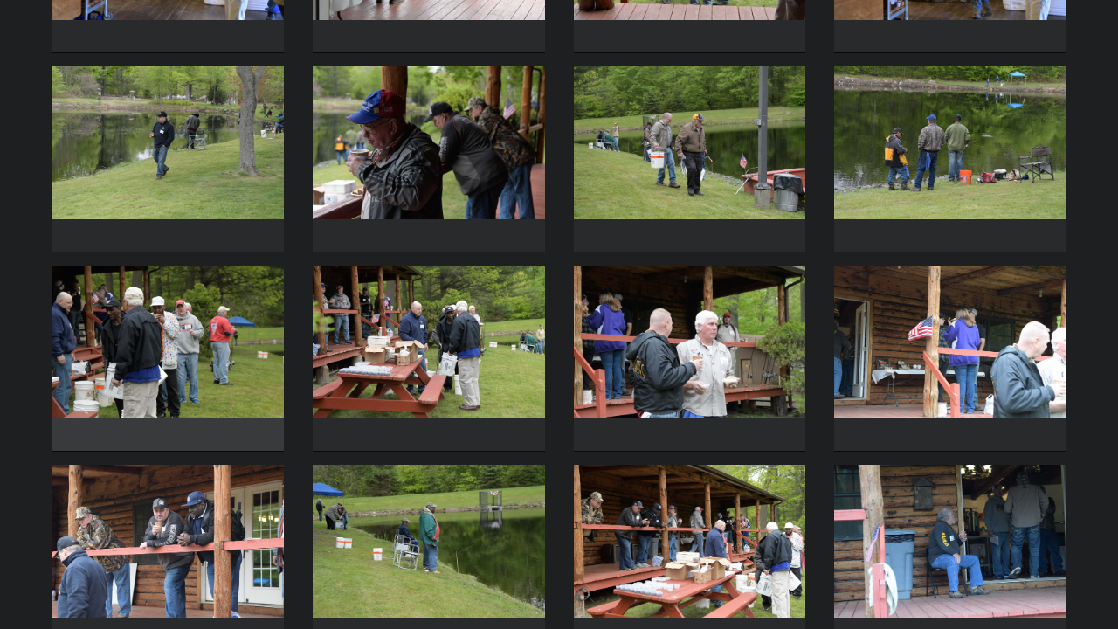
click at [208, 326] on img at bounding box center [168, 342] width 232 height 153
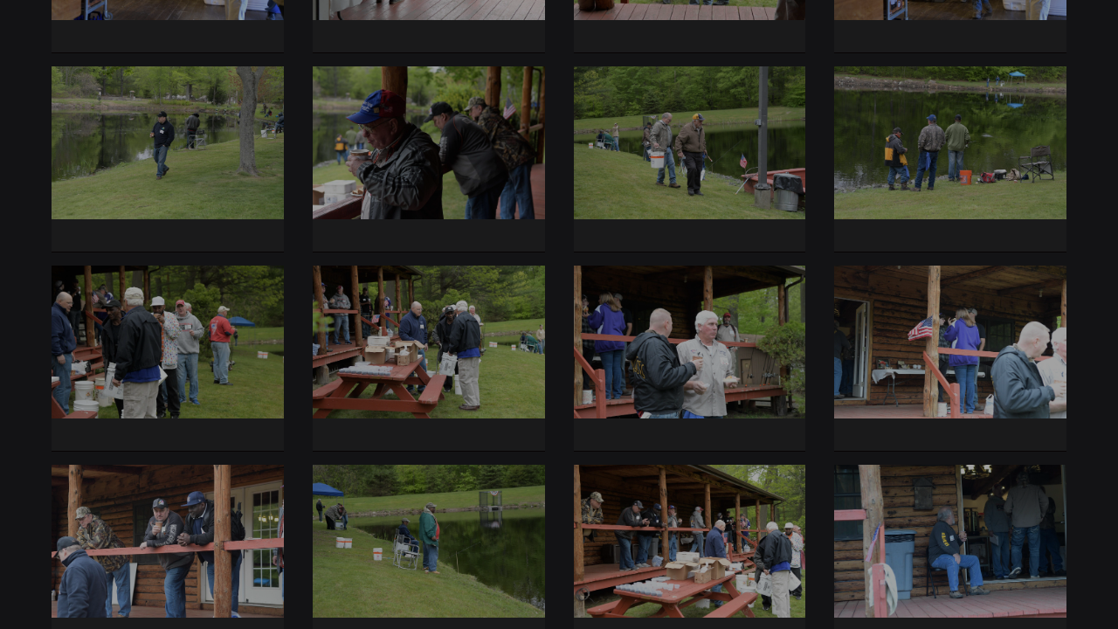
scroll to position [1745, 0]
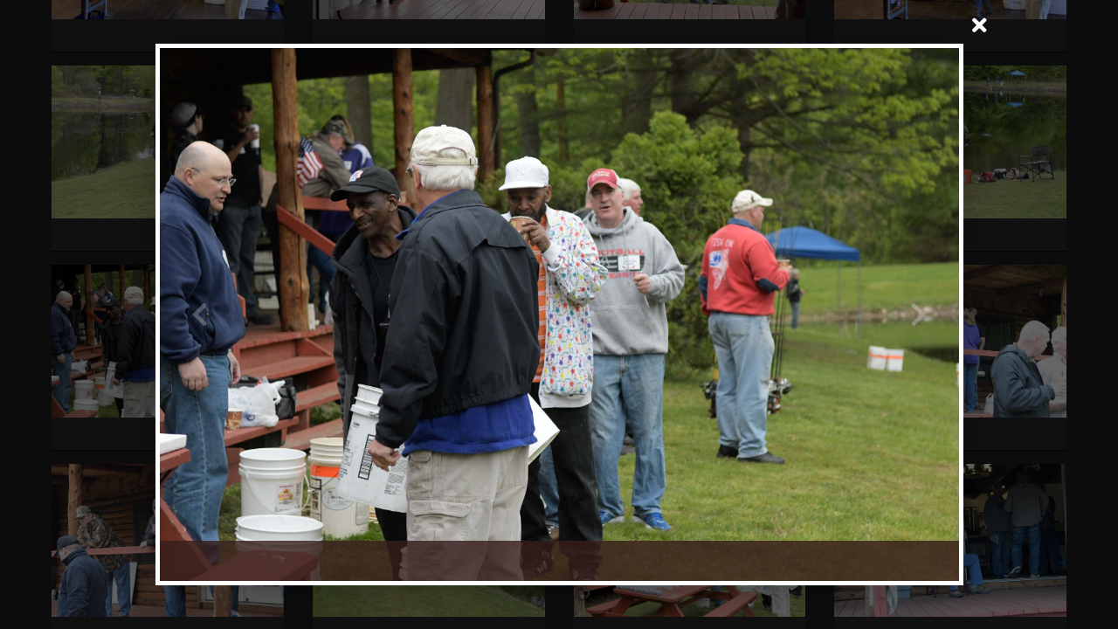
click at [986, 28] on span at bounding box center [980, 27] width 42 height 42
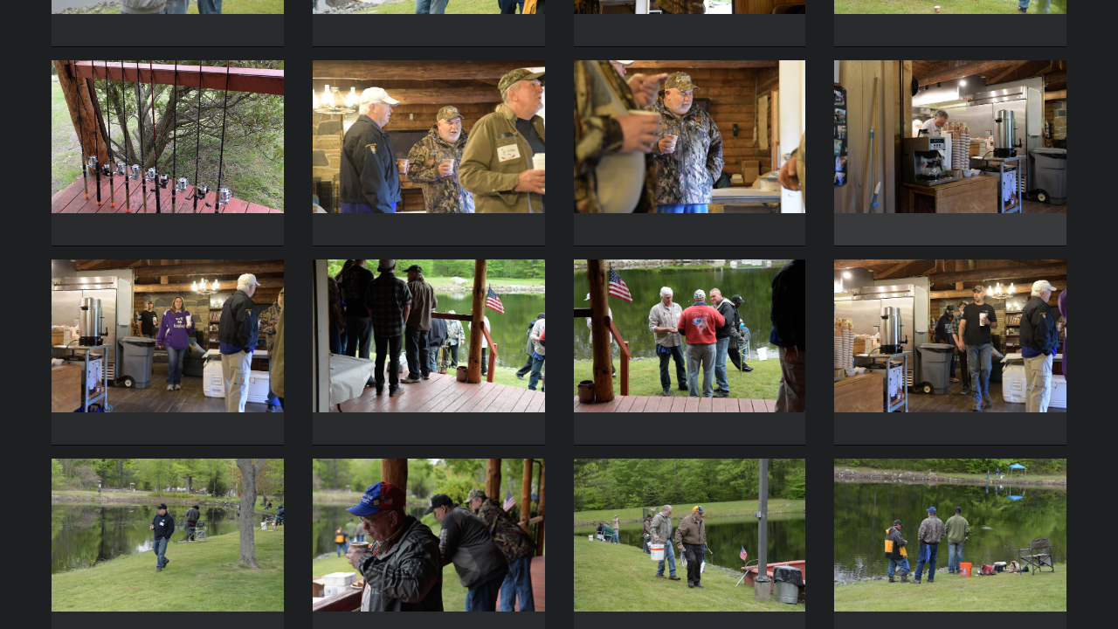
scroll to position [1353, 0]
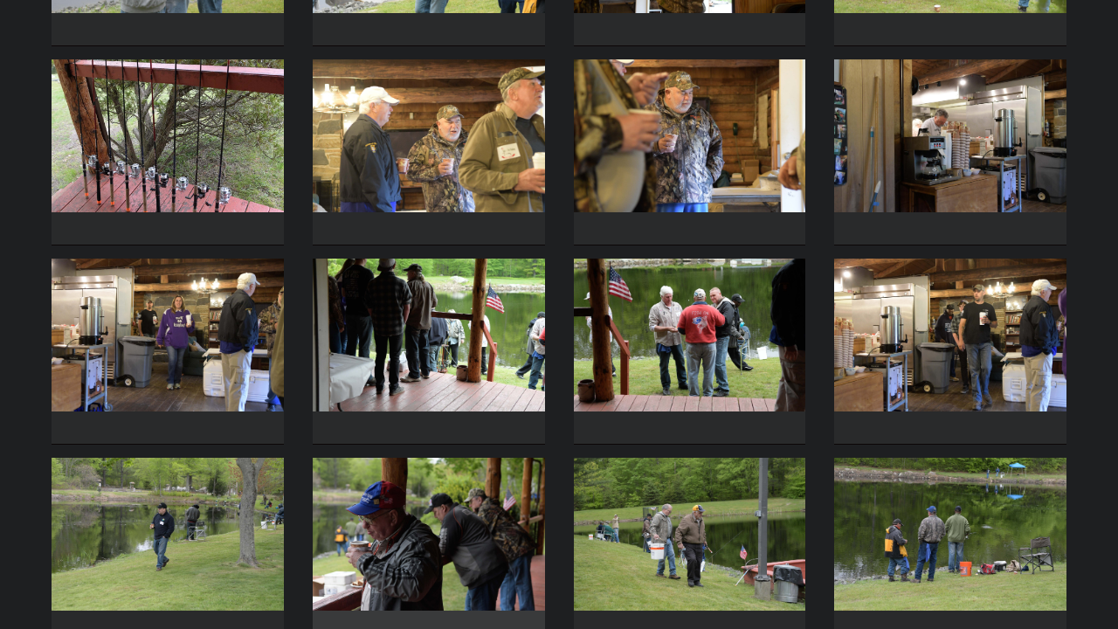
click at [481, 522] on img at bounding box center [429, 534] width 232 height 153
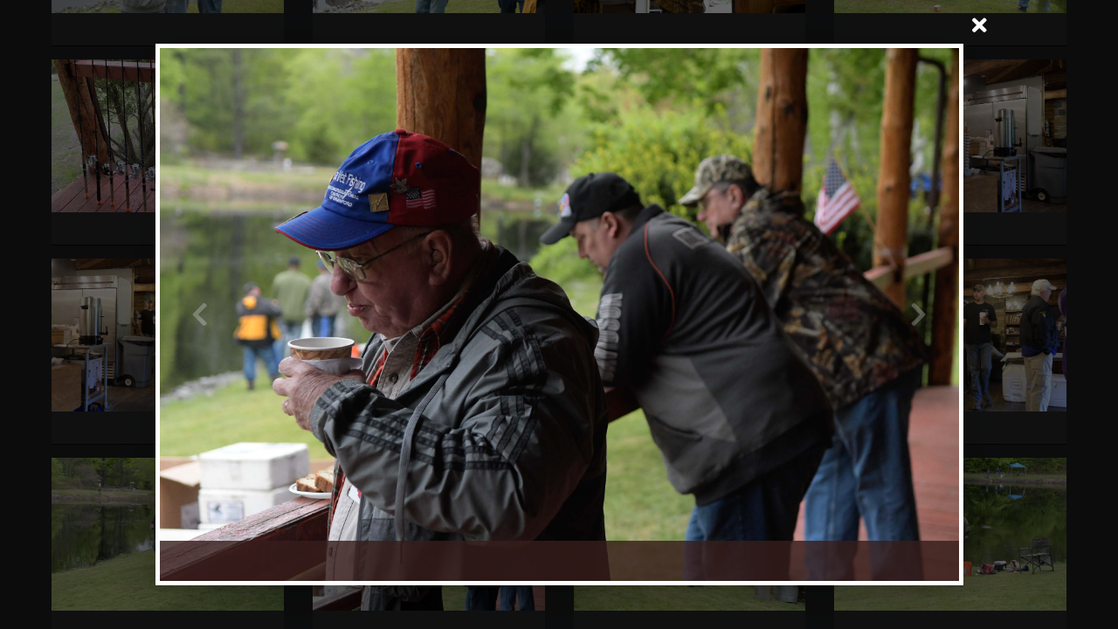
click at [982, 25] on span at bounding box center [980, 27] width 42 height 42
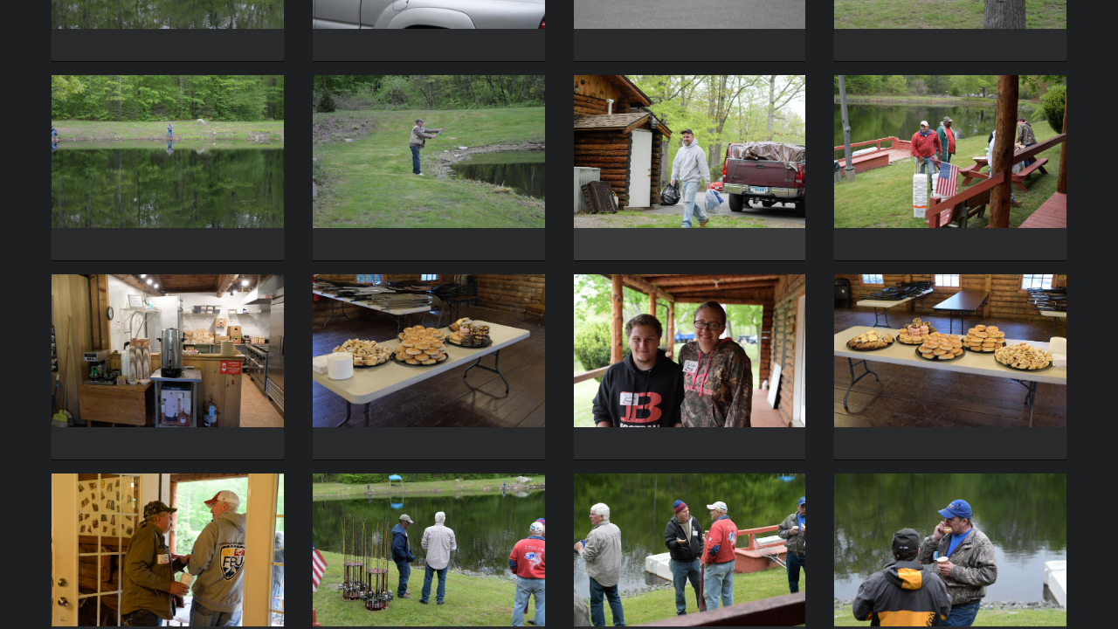
scroll to position [535, 0]
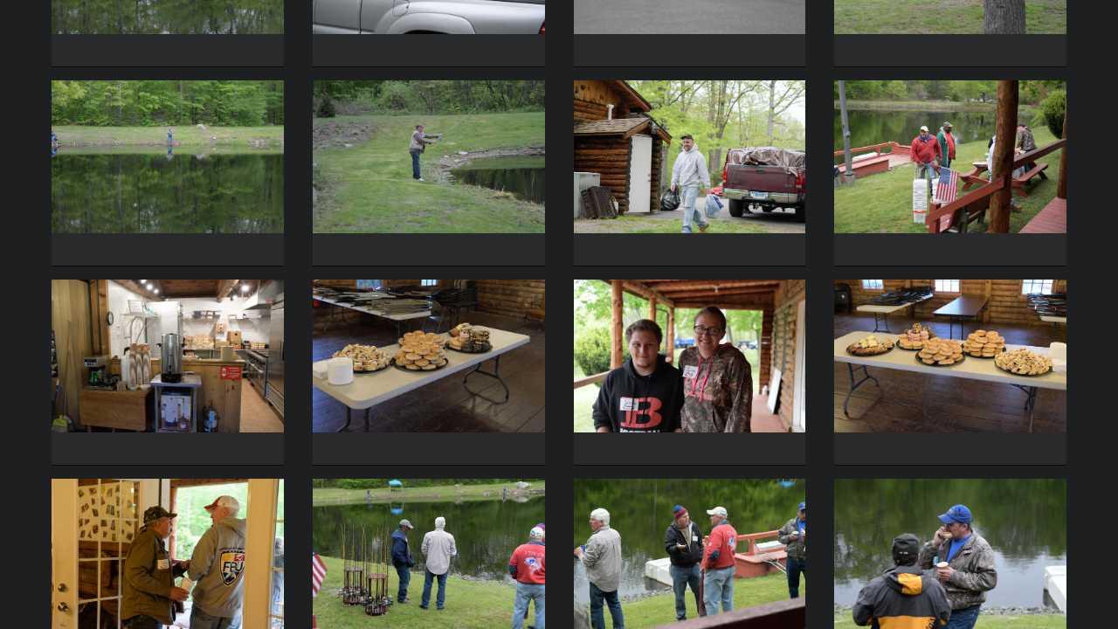
click at [897, 159] on img at bounding box center [951, 156] width 232 height 153
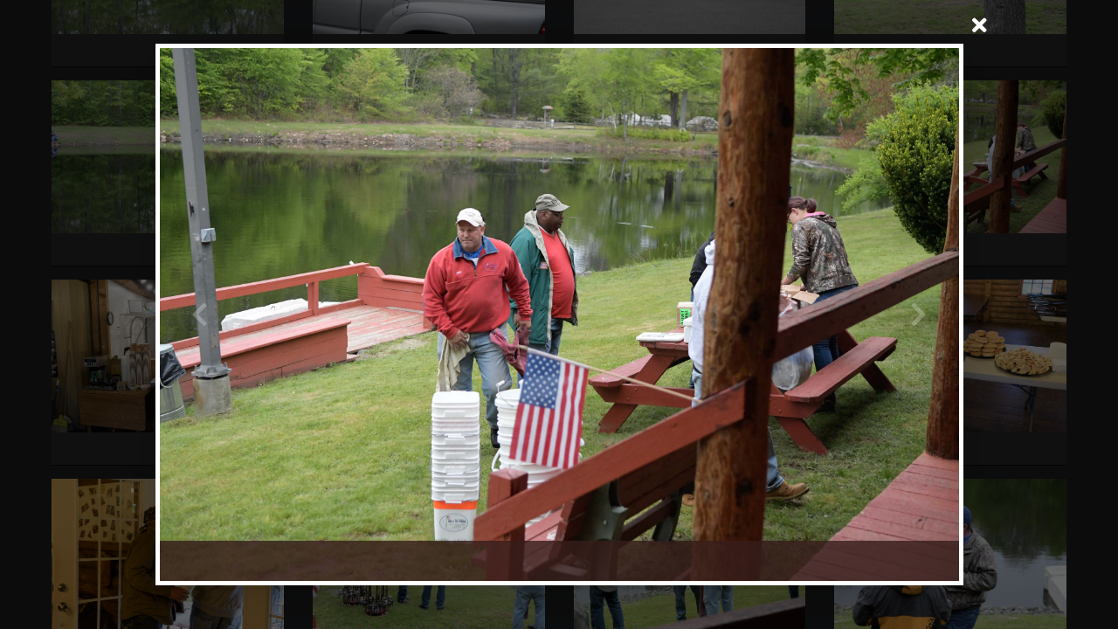
click at [980, 26] on span at bounding box center [980, 27] width 42 height 42
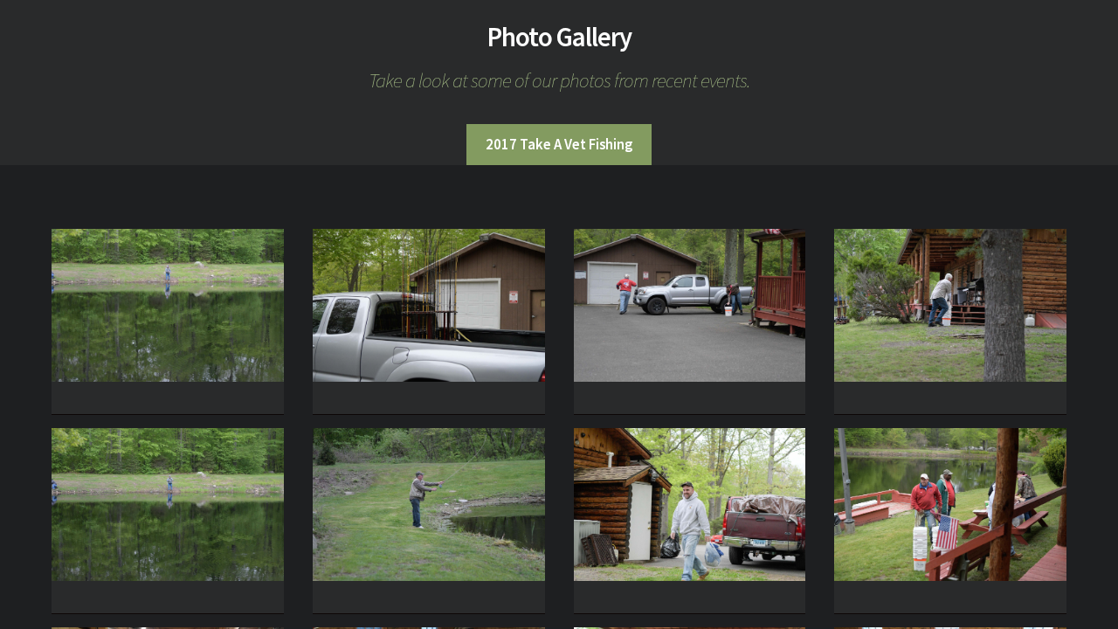
scroll to position [190, 0]
